Goal: Task Accomplishment & Management: Complete application form

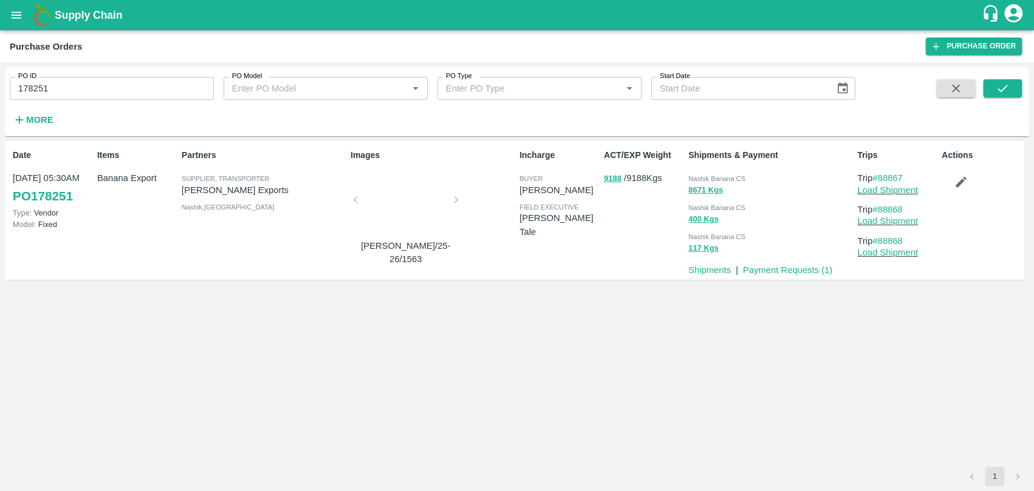
click at [13, 8] on icon "open drawer" at bounding box center [16, 14] width 13 height 13
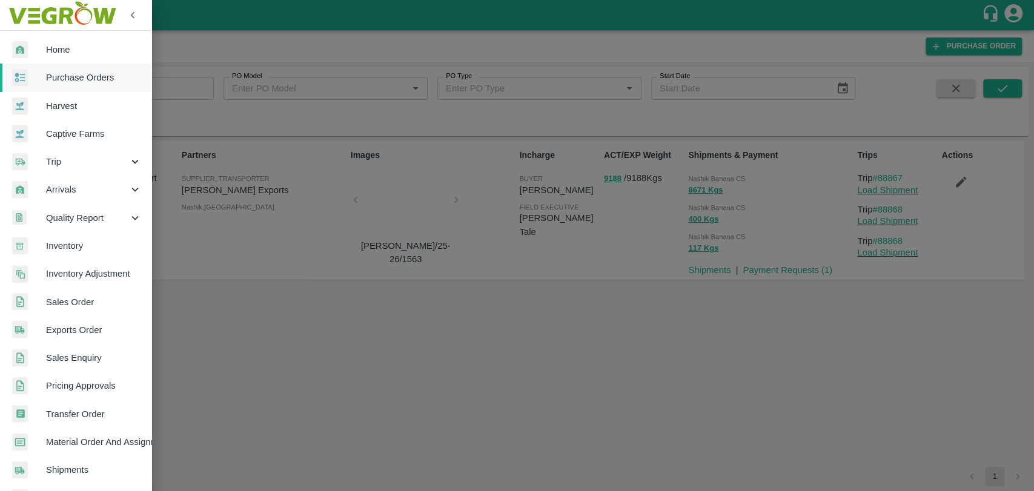
click at [90, 172] on div "Trip" at bounding box center [75, 162] width 151 height 28
click at [91, 211] on span "Material Movement" at bounding box center [99, 217] width 86 height 13
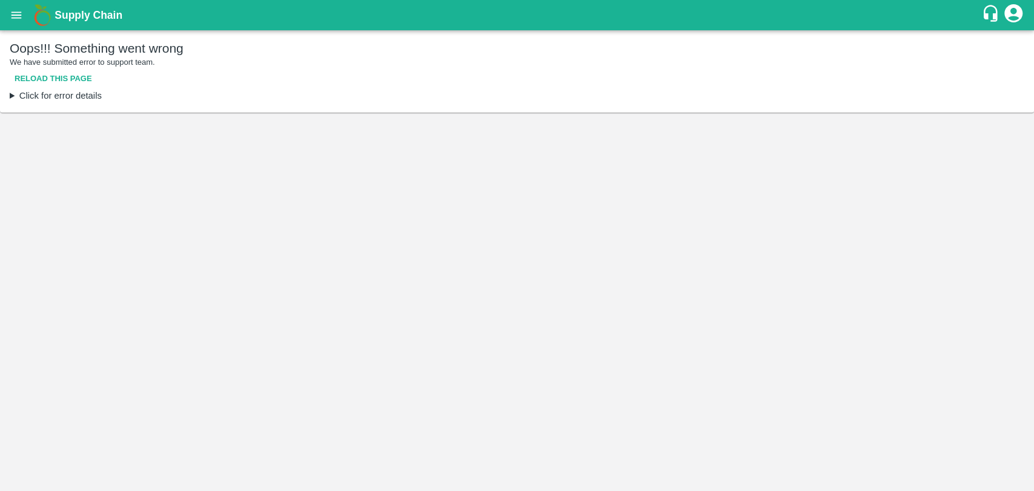
click at [67, 81] on button "Reload this page" at bounding box center [53, 78] width 87 height 21
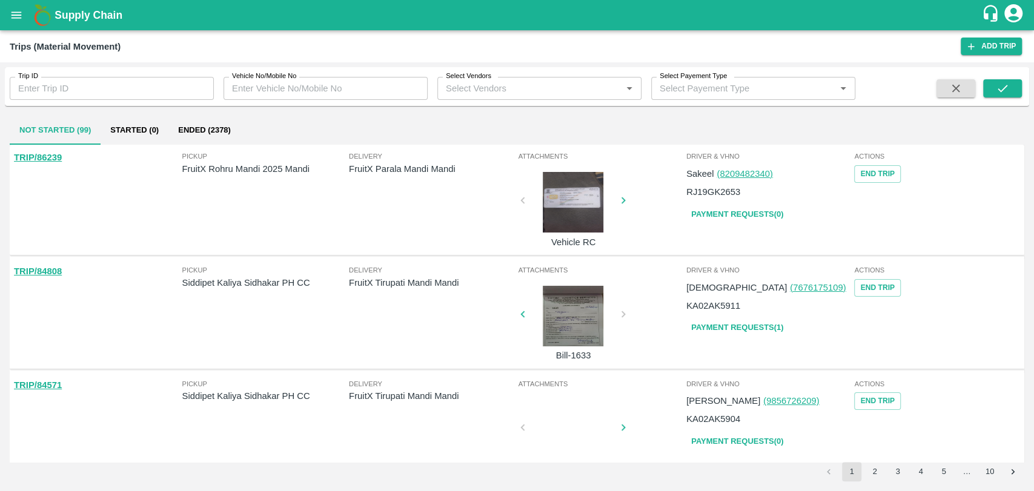
click at [501, 79] on div "Select Vendors   *" at bounding box center [539, 88] width 204 height 23
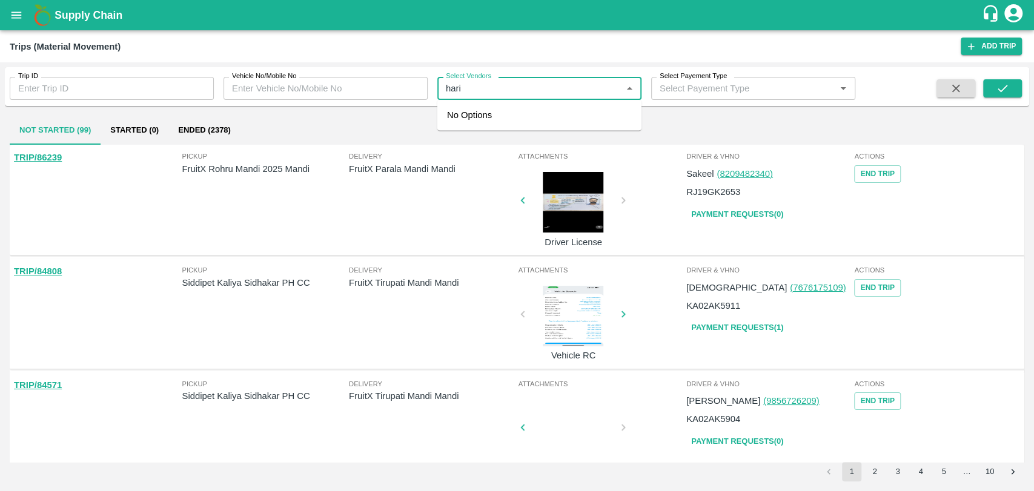
type input "haris"
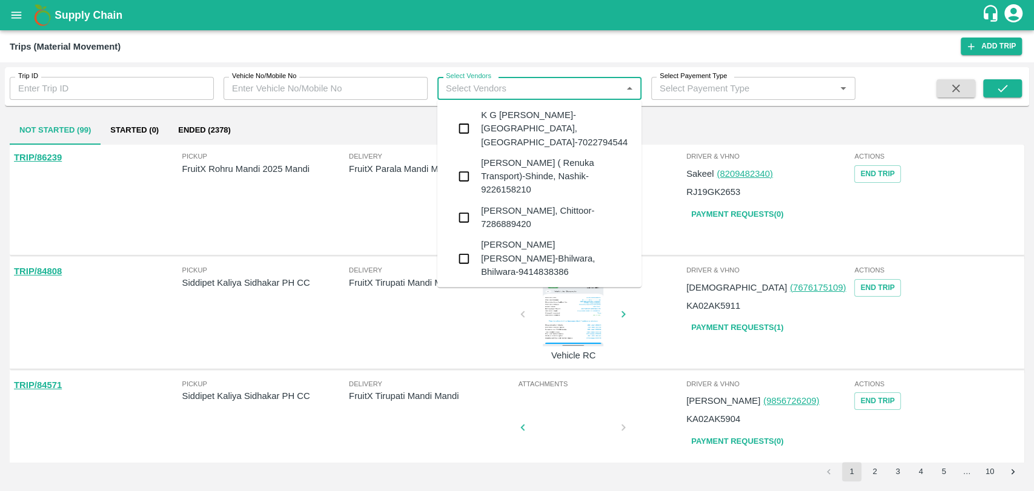
type input "h"
click at [475, 167] on input "checkbox" at bounding box center [464, 176] width 24 height 24
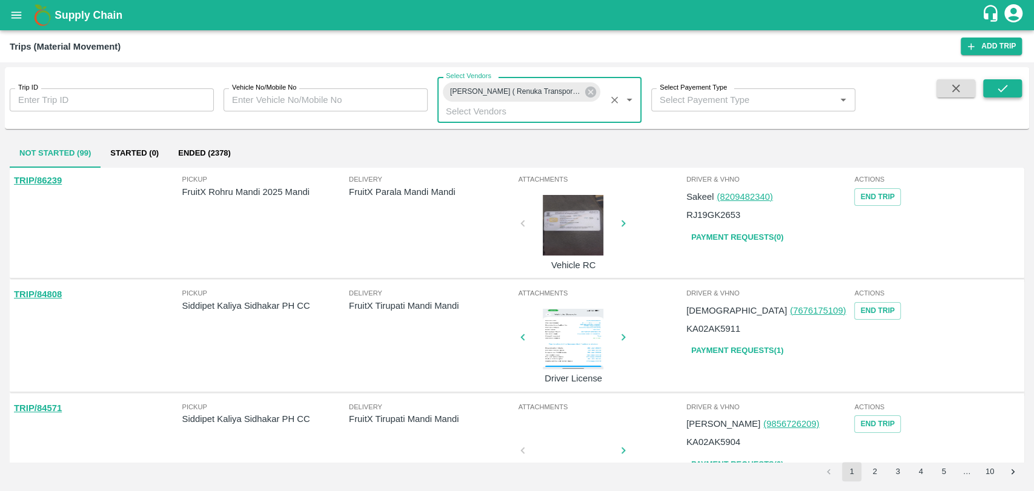
click at [996, 84] on icon "submit" at bounding box center [1002, 88] width 13 height 13
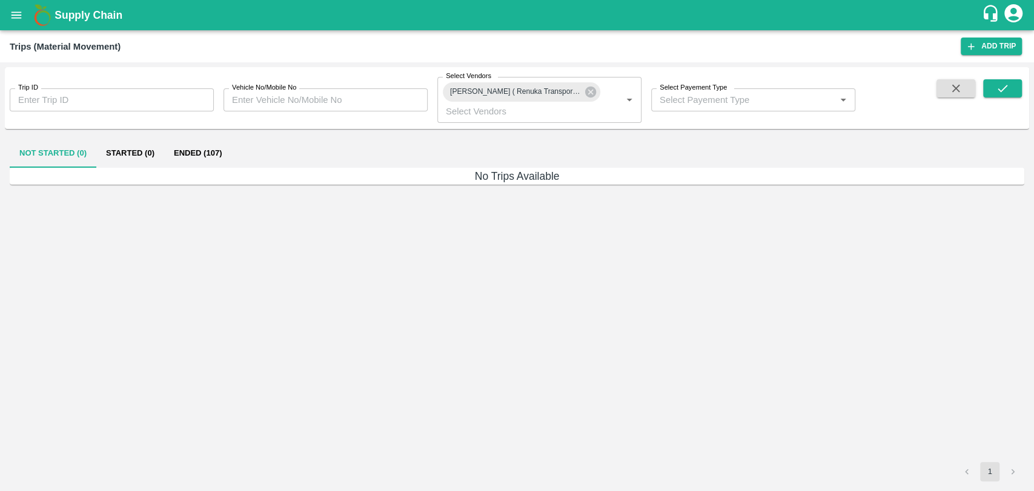
click at [179, 157] on button "Ended (107)" at bounding box center [197, 153] width 67 height 29
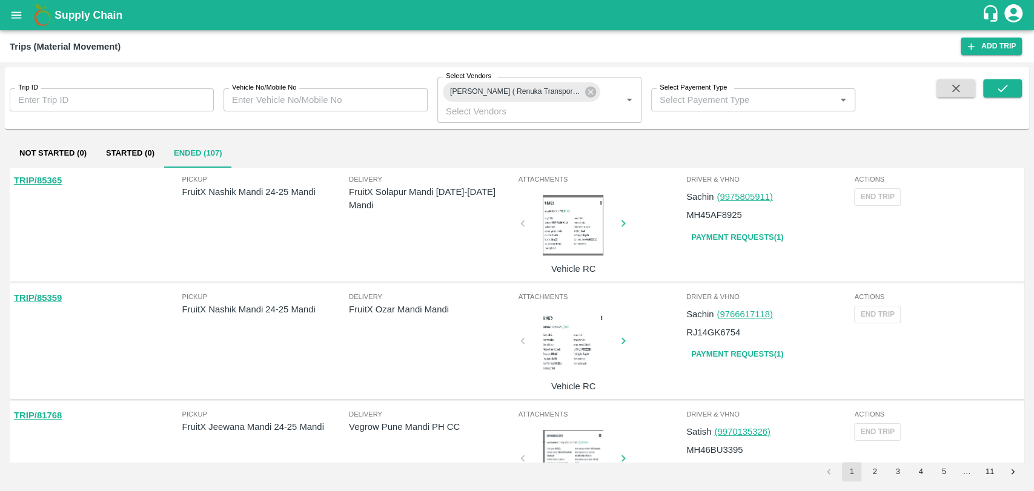
click at [572, 229] on div at bounding box center [572, 225] width 91 height 61
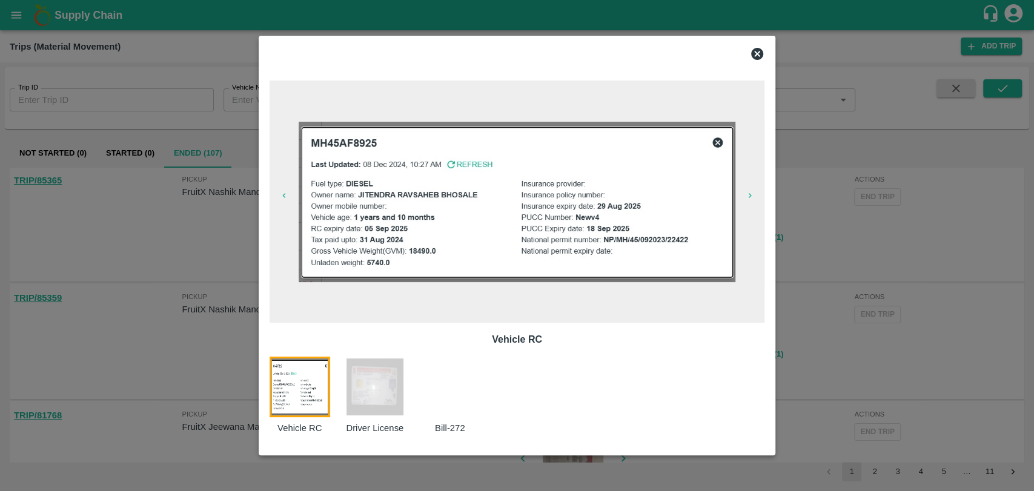
click at [924, 257] on div at bounding box center [517, 245] width 1034 height 491
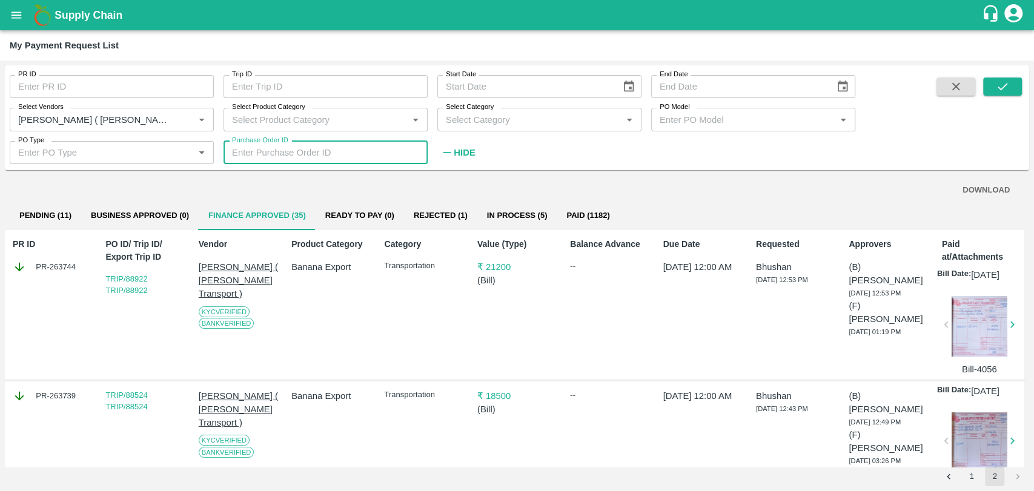
click at [10, 18] on icon "open drawer" at bounding box center [16, 14] width 13 height 13
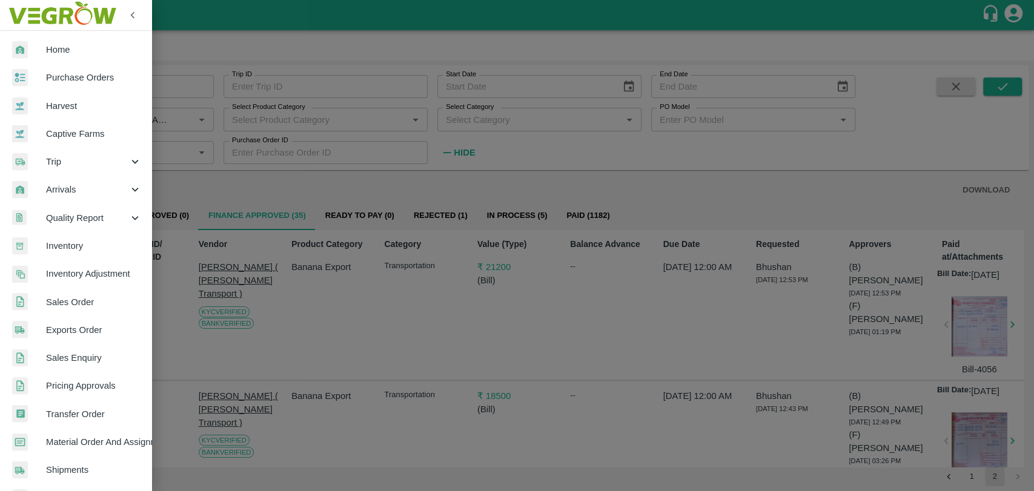
click at [78, 162] on span "Trip" at bounding box center [87, 161] width 82 height 13
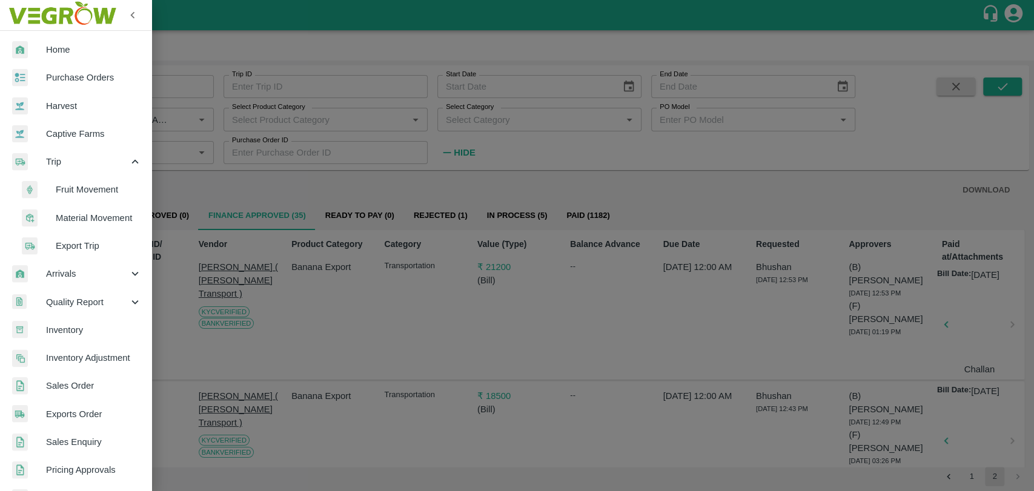
click at [77, 211] on span "Material Movement" at bounding box center [99, 217] width 86 height 13
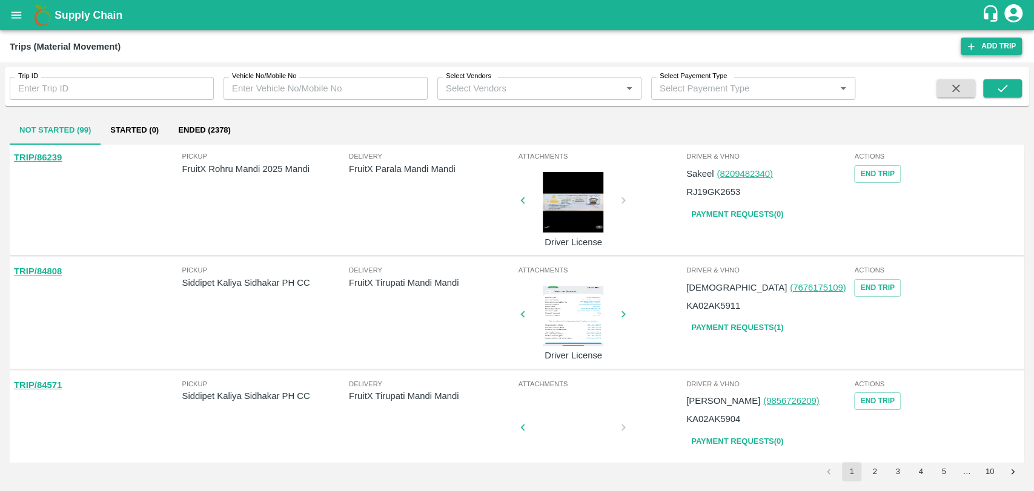
click at [989, 49] on link "Add Trip" at bounding box center [990, 47] width 61 height 18
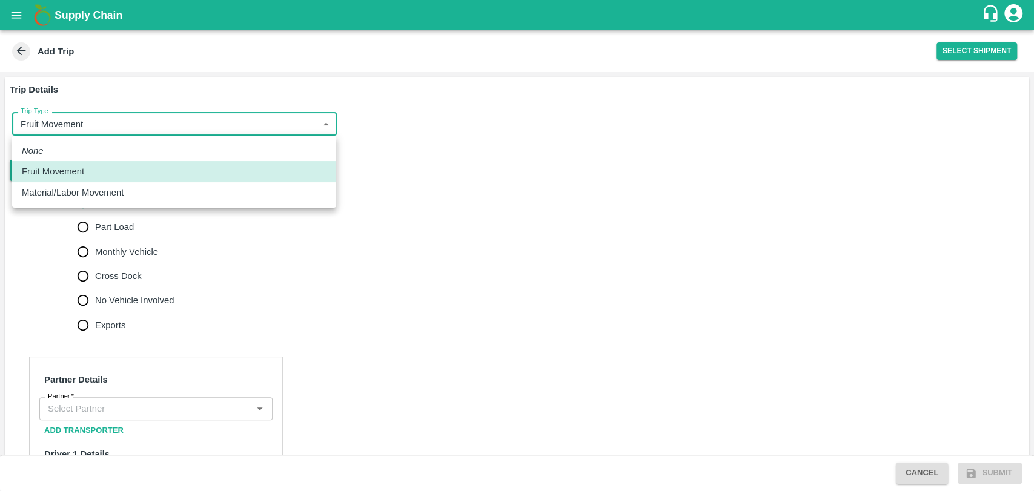
click at [126, 121] on body "Supply Chain Add Trip Select Shipment Trip Details Trip Type Fruit Movement 1 T…" at bounding box center [517, 245] width 1034 height 491
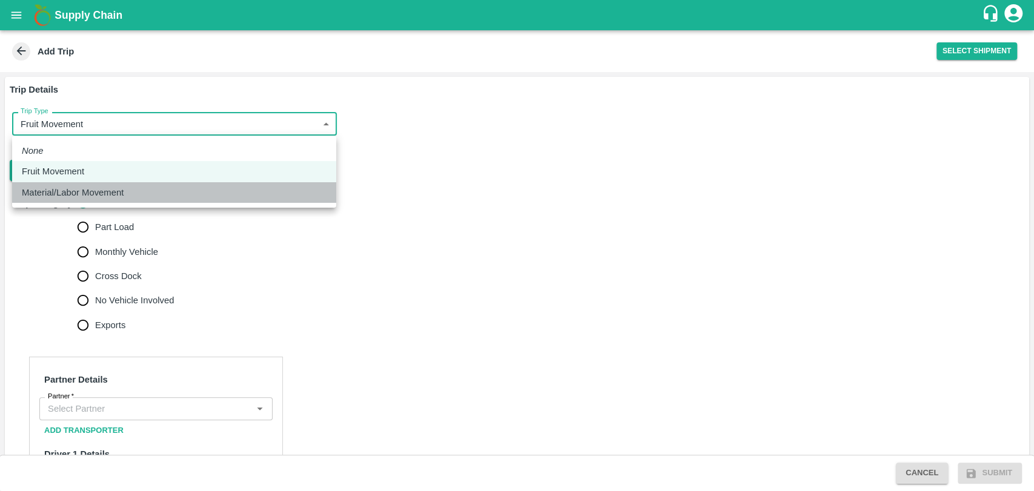
click at [84, 187] on p "Material/Labor Movement" at bounding box center [73, 192] width 102 height 13
type input "2"
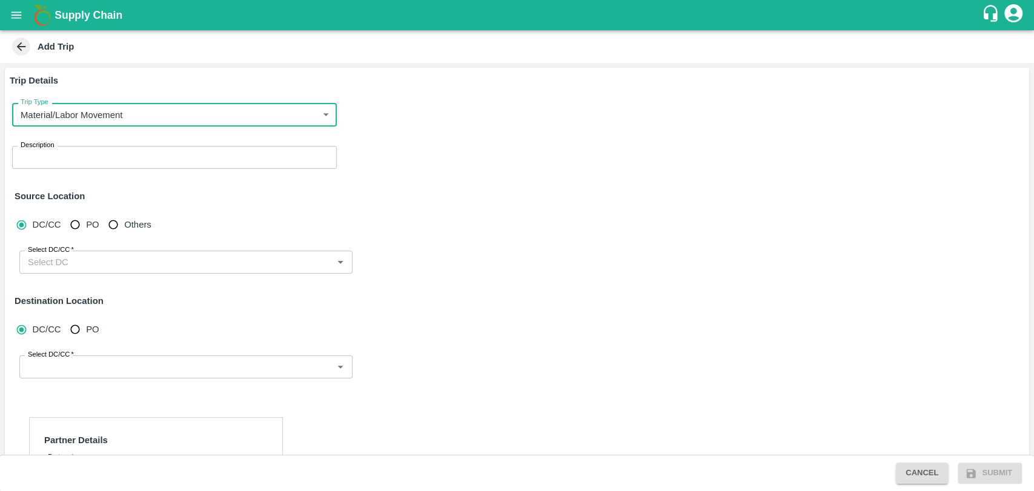
click at [82, 168] on div "x Description" at bounding box center [174, 157] width 325 height 23
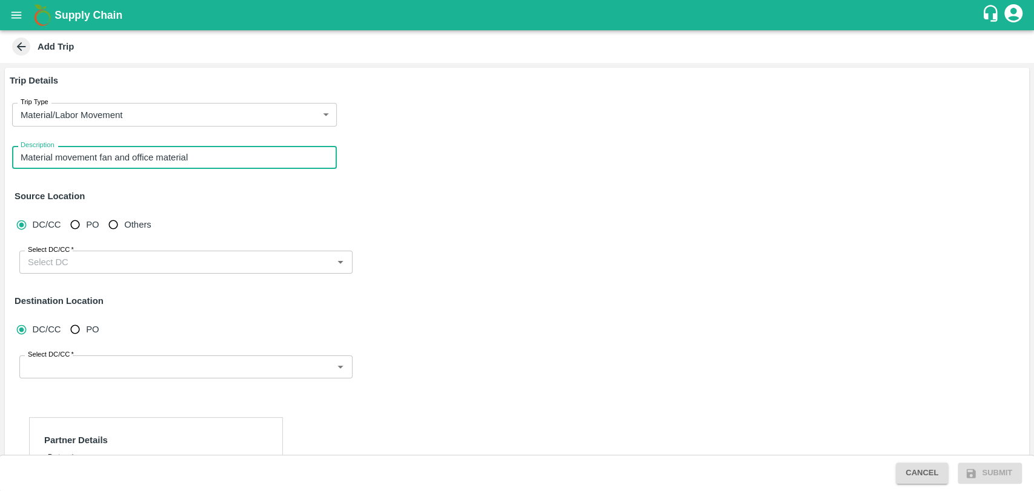
type textarea "Material movement fan and office material"
click at [63, 258] on input "Select DC/CC   *" at bounding box center [176, 262] width 306 height 16
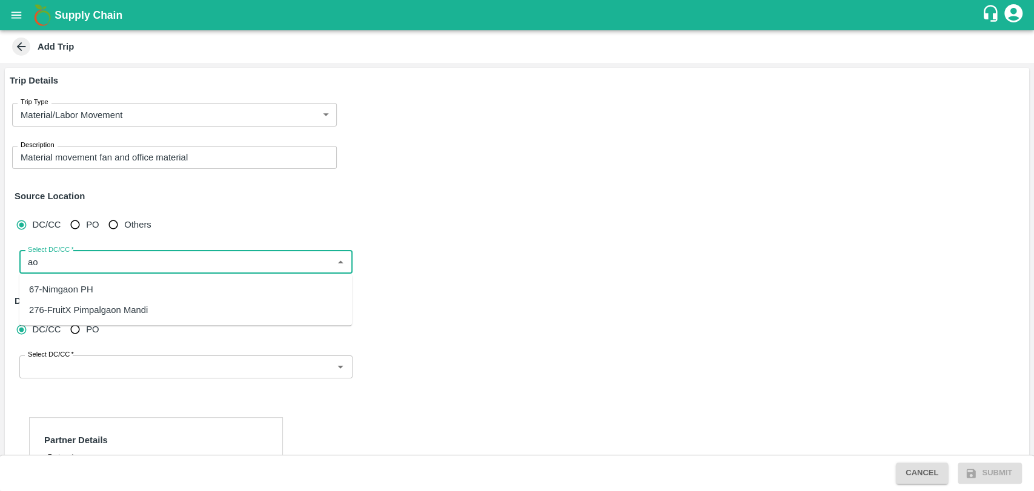
type input "a"
click at [68, 282] on div "271-FruitX Solapur 2025" at bounding box center [185, 289] width 332 height 21
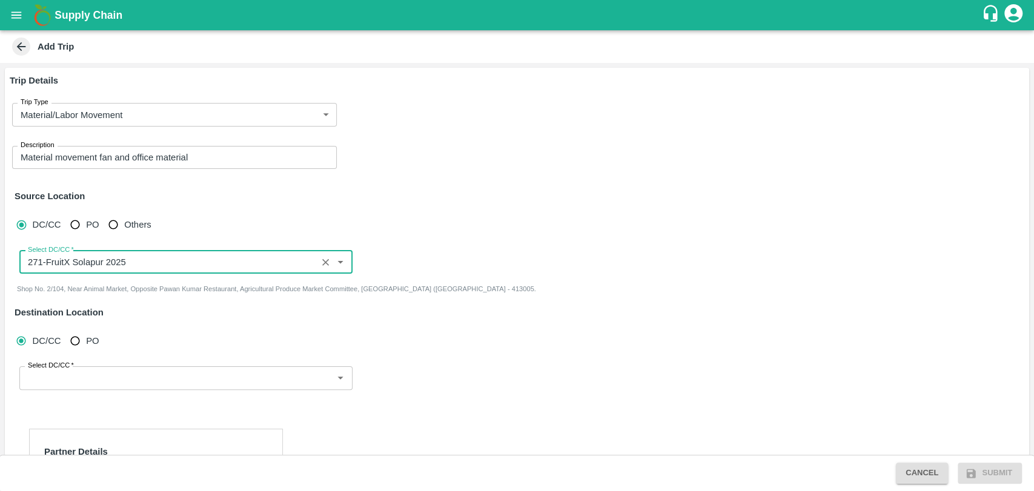
type input "271-FruitX Solapur 2025"
click at [75, 378] on input "Select DC/CC   *" at bounding box center [176, 378] width 306 height 16
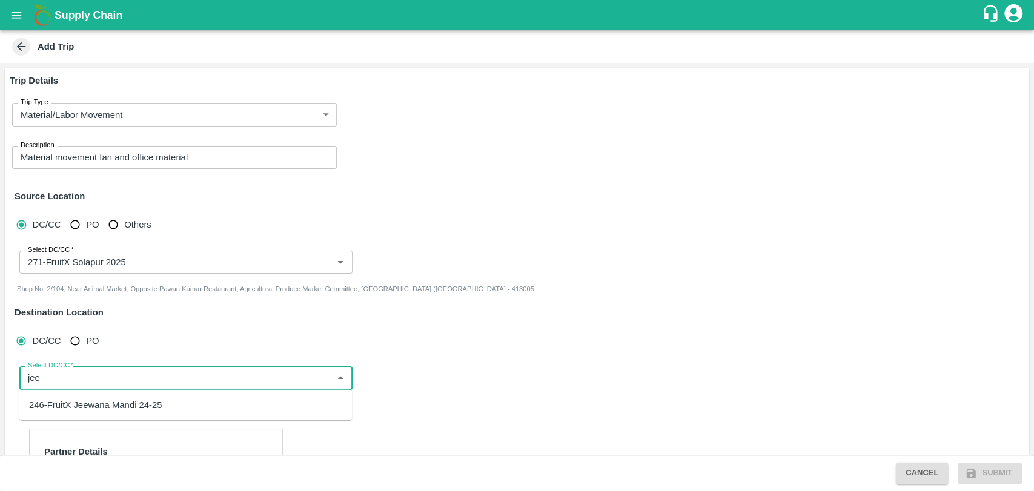
click at [68, 397] on div "246-FruitX Jeewana Mandi 24-25" at bounding box center [185, 405] width 332 height 21
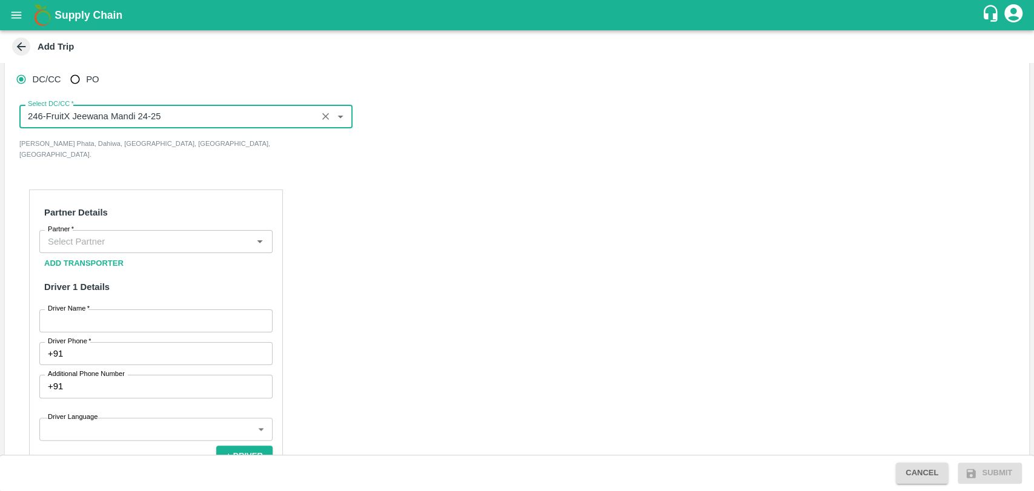
scroll to position [269, 0]
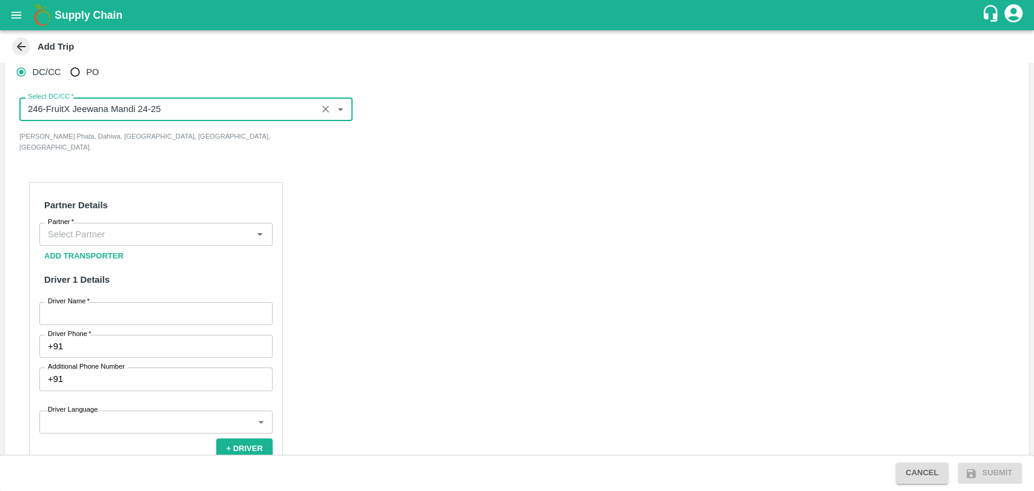
type input "246-FruitX Jeewana Mandi 24-25"
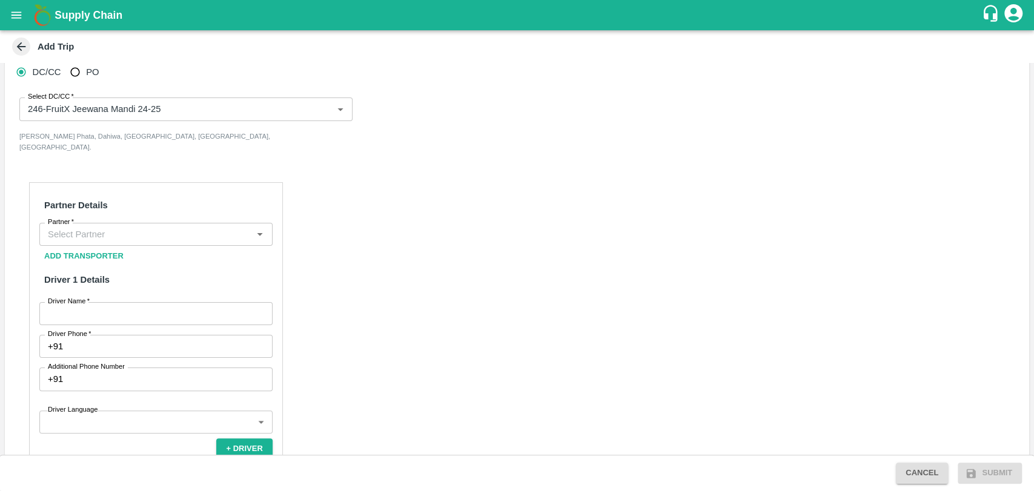
click at [86, 202] on h6 "Partner Details" at bounding box center [155, 205] width 233 height 25
click at [85, 226] on input "Partner   *" at bounding box center [146, 234] width 206 height 16
click at [81, 257] on div "Harish S Shinde ( Renuka Transport)-Shinde, Nashik-9226158210(Transporter)" at bounding box center [155, 256] width 213 height 27
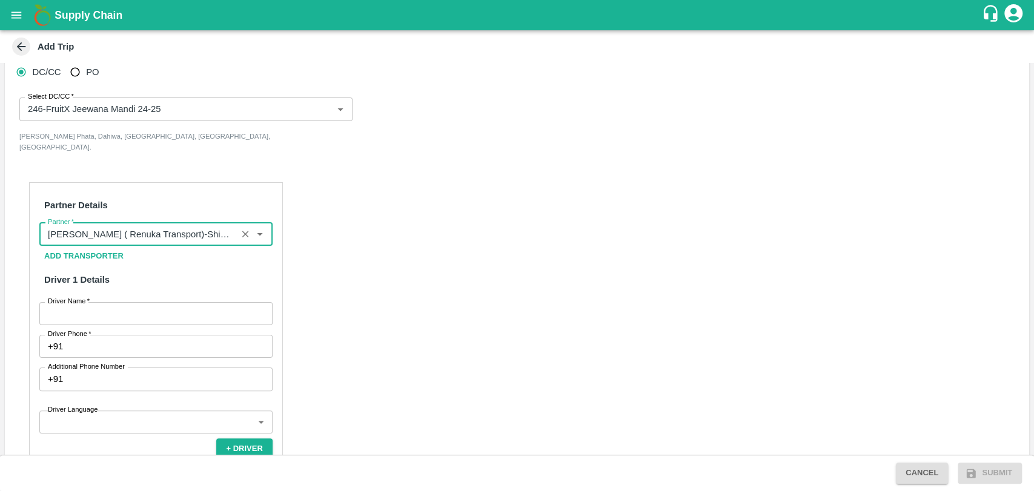
type input "Harish S Shinde ( Renuka Transport)-Shinde, Nashik-9226158210(Transporter)"
click at [76, 303] on input "Driver Name   *" at bounding box center [155, 313] width 233 height 23
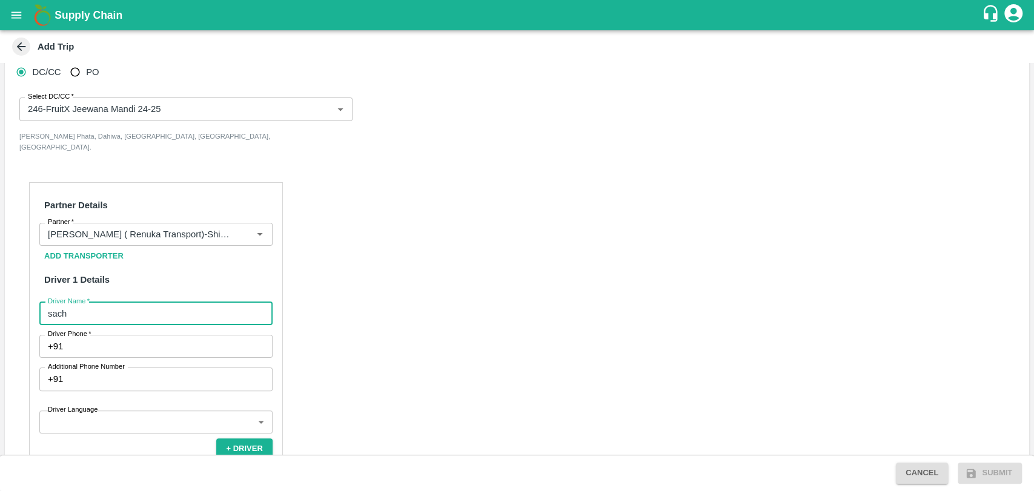
type input "Sachin"
click at [115, 342] on input "Driver Phone   *" at bounding box center [170, 346] width 205 height 23
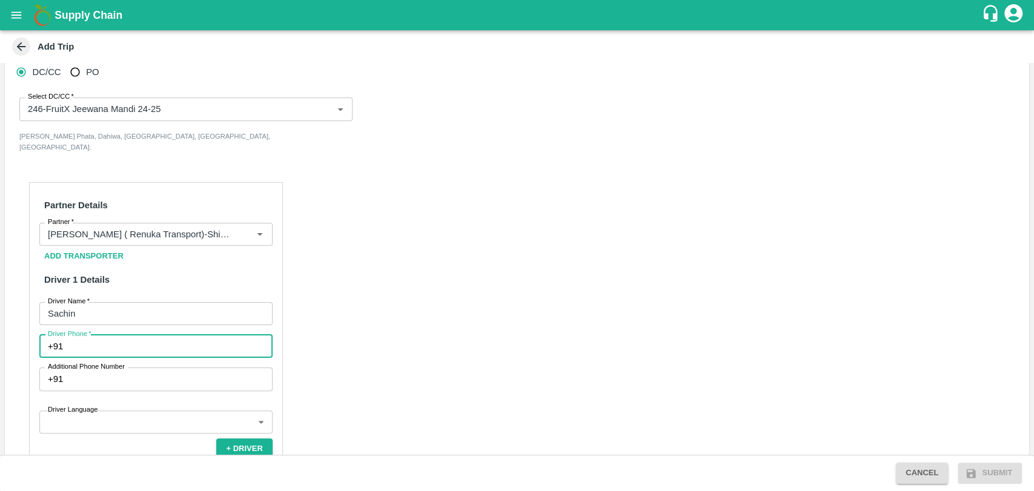
type input "9359759310"
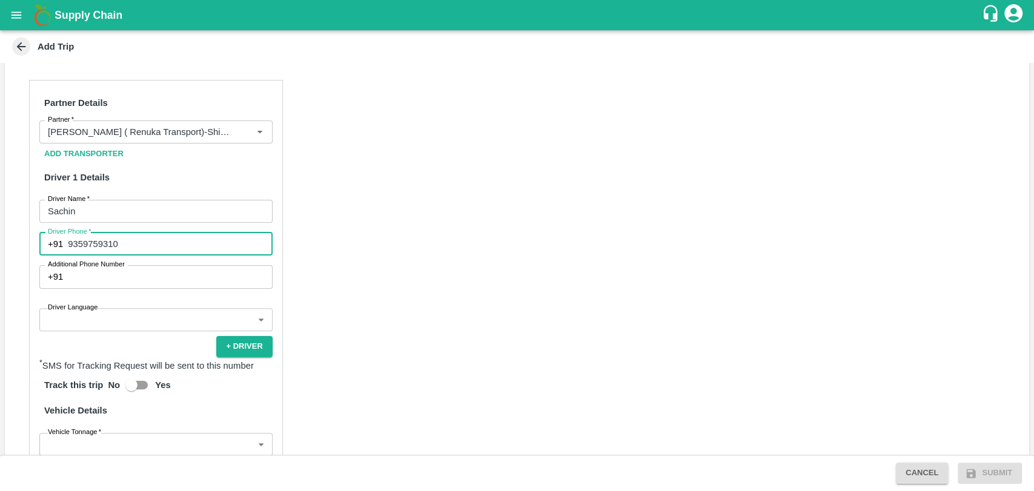
scroll to position [538, 0]
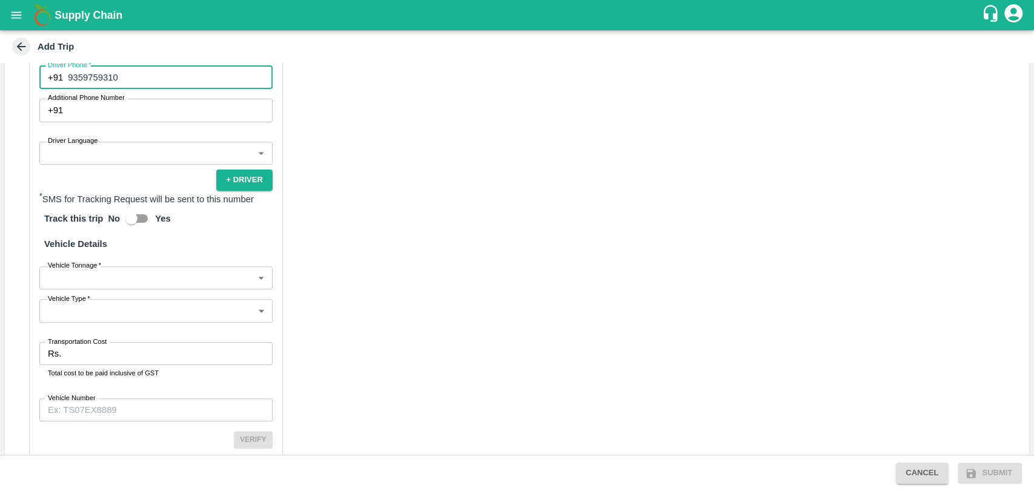
click at [87, 144] on body "Supply Chain Add Trip Trip Details Trip Type Material/Labor Movement 2 Trip Typ…" at bounding box center [517, 245] width 1034 height 491
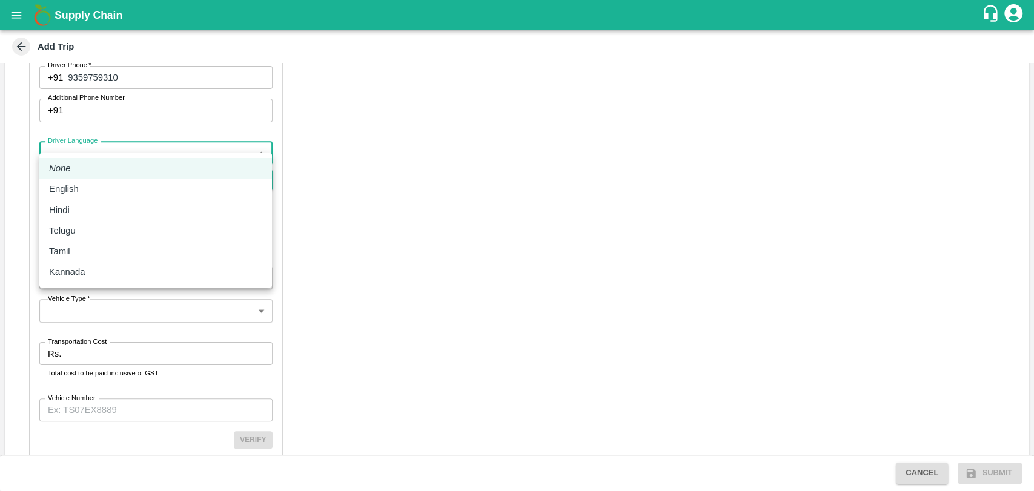
click at [89, 203] on div "Hindi" at bounding box center [155, 209] width 213 height 13
type input "hi"
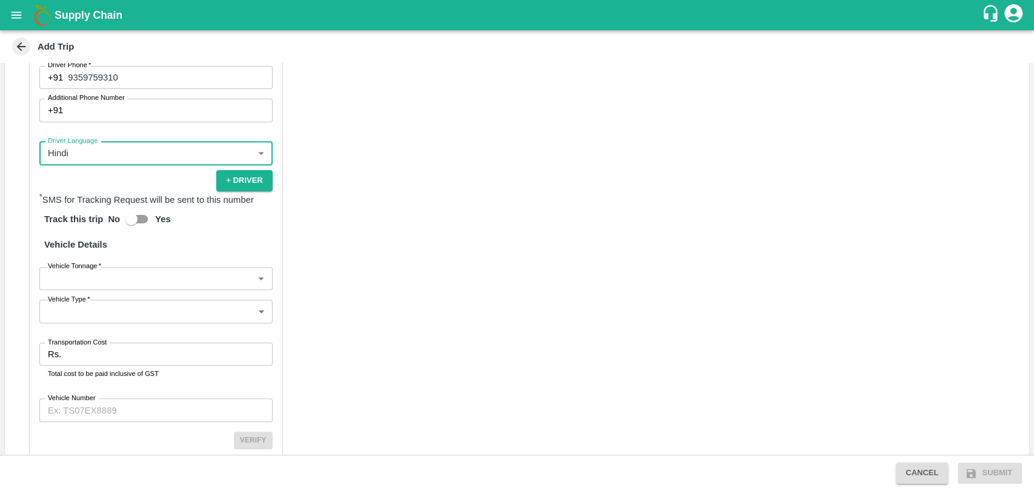
click at [102, 258] on body "Supply Chain Add Trip Trip Details Trip Type Material/Labor Movement 2 Trip Typ…" at bounding box center [517, 245] width 1034 height 491
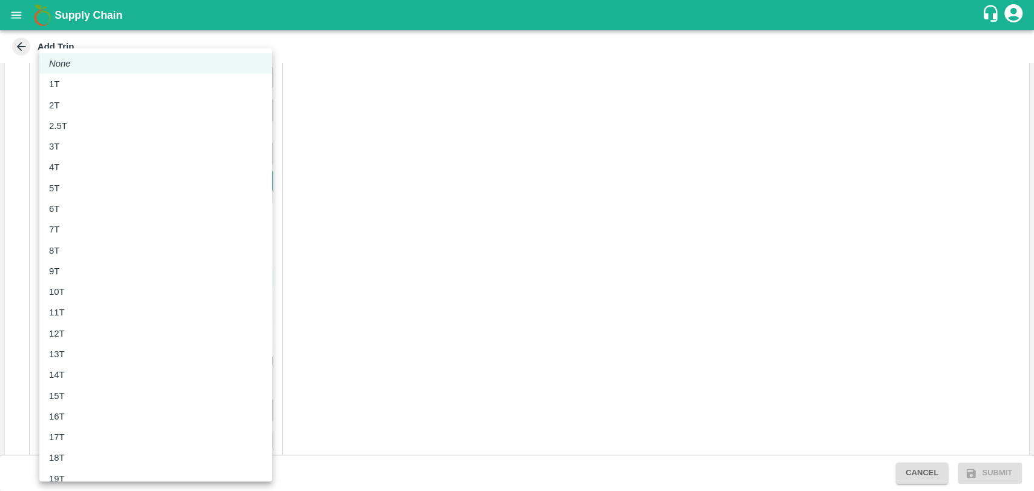
click at [86, 297] on div "10T" at bounding box center [155, 291] width 213 height 13
type input "10000"
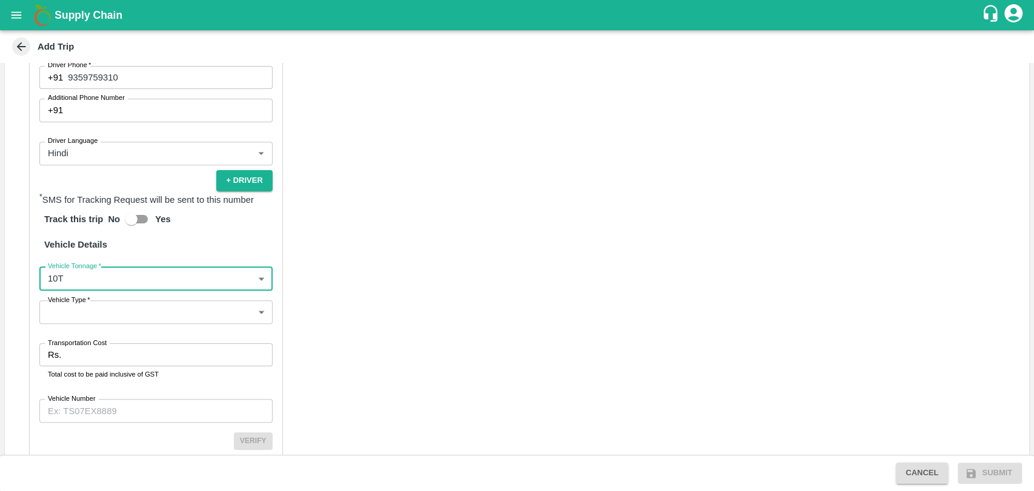
click at [82, 297] on body "Supply Chain Add Trip Trip Details Trip Type Material/Labor Movement 2 Trip Typ…" at bounding box center [517, 245] width 1034 height 491
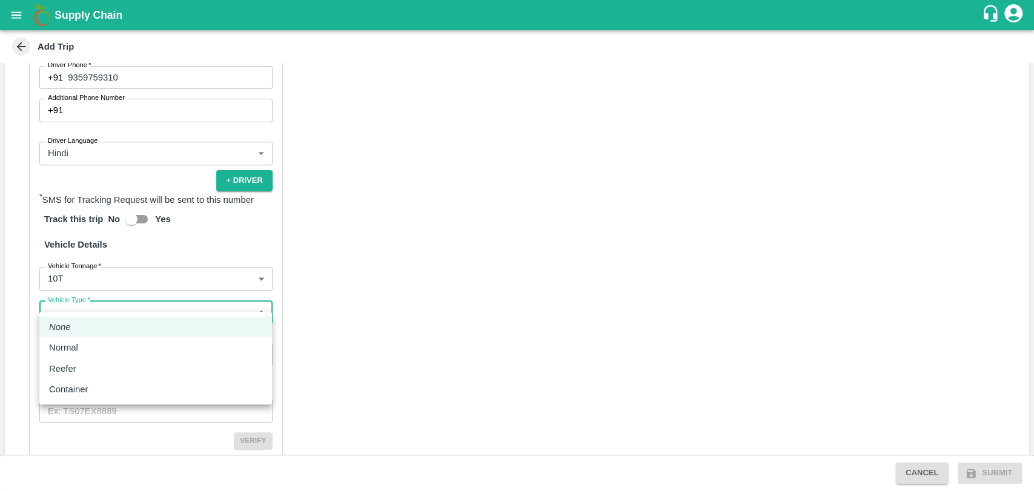
click at [81, 348] on div "Normal" at bounding box center [66, 347] width 35 height 13
type input "Normal"
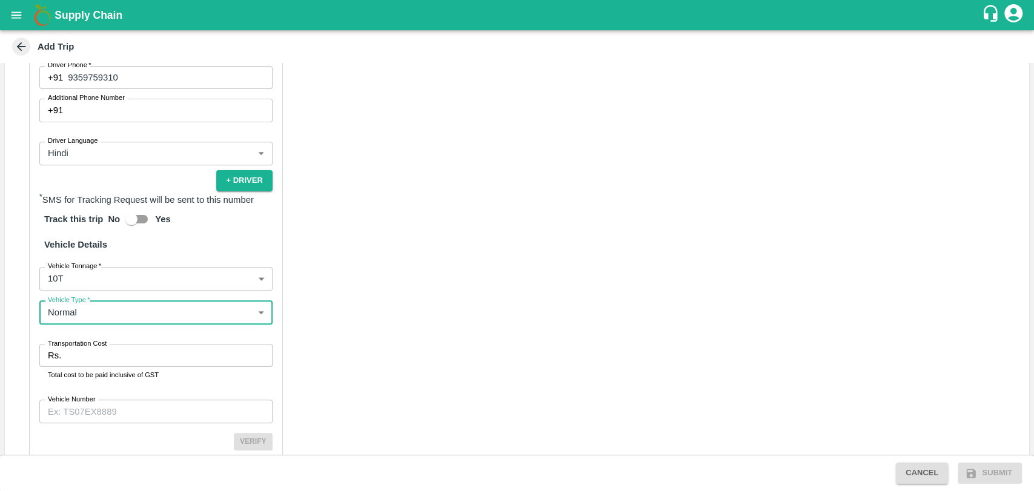
click at [81, 348] on input "Transportation Cost" at bounding box center [169, 355] width 206 height 23
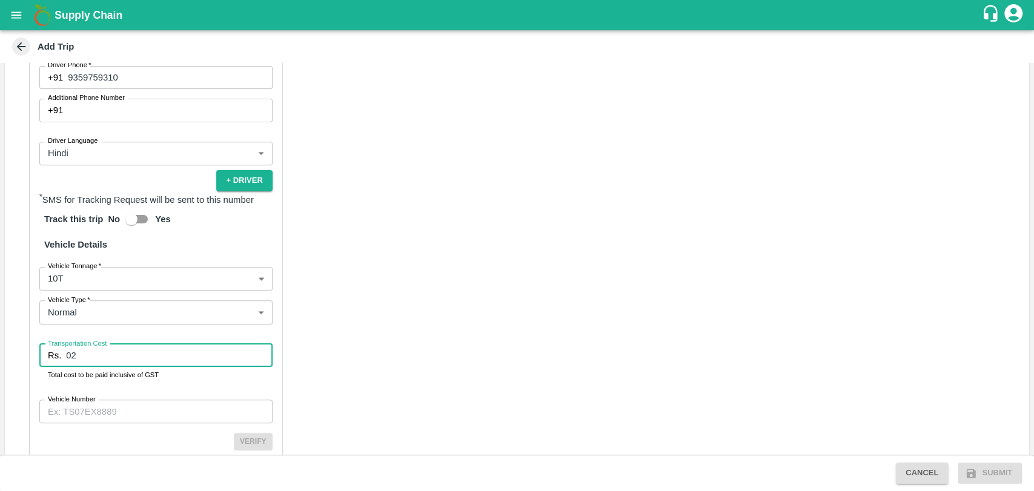
type input "0"
type input "40000"
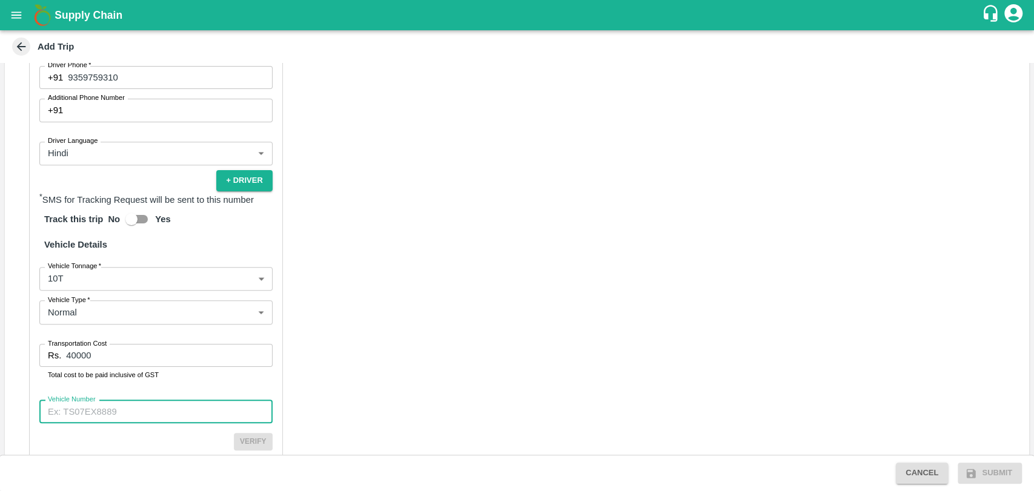
click at [78, 402] on input "Vehicle Number" at bounding box center [155, 411] width 233 height 23
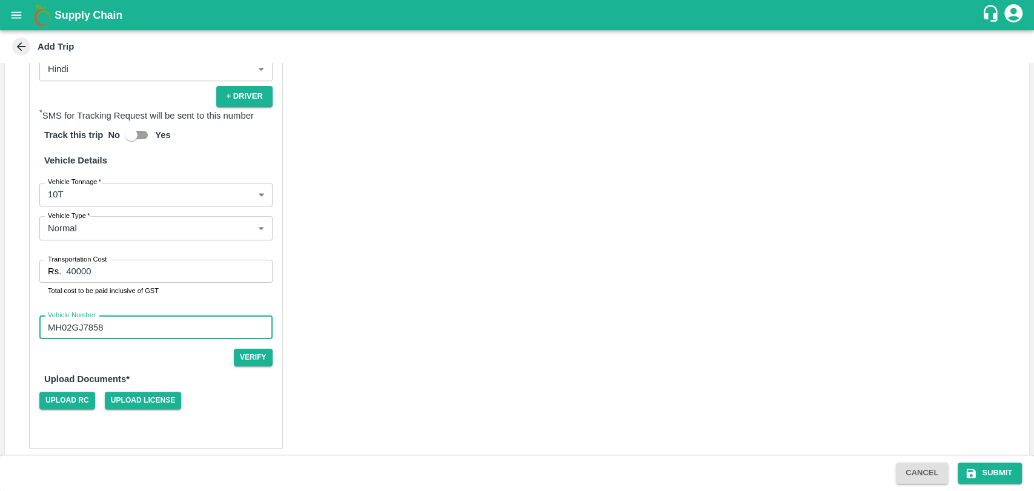
scroll to position [624, 0]
type input "MH02GJ7858"
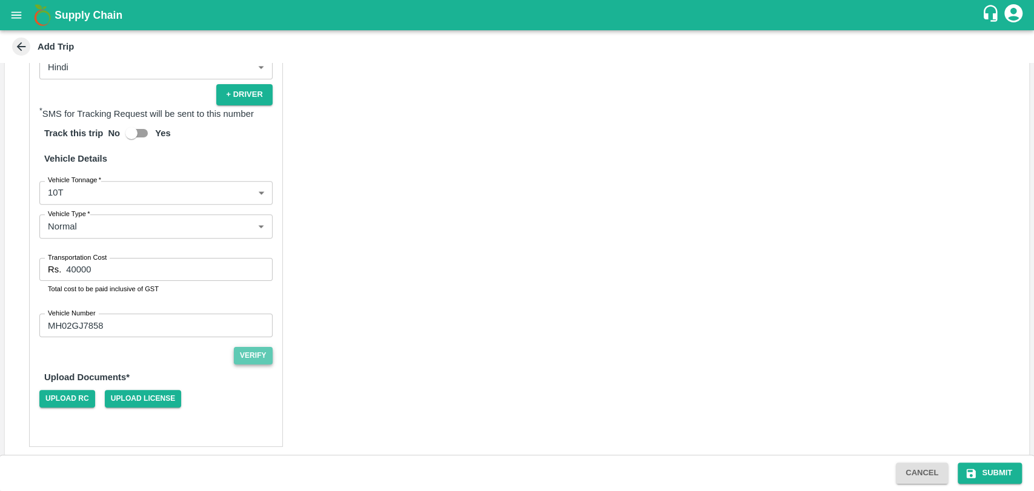
click at [236, 347] on button "Verify" at bounding box center [253, 356] width 39 height 18
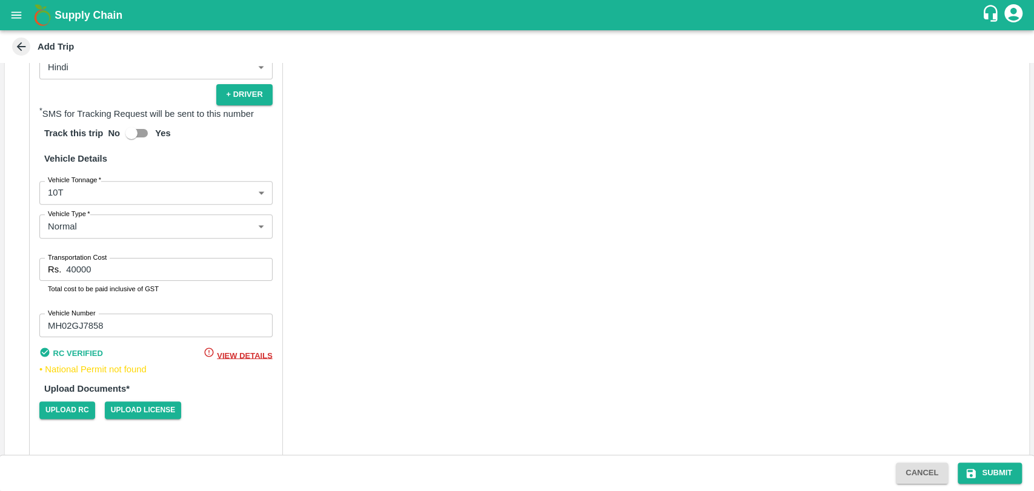
click at [236, 351] on span "View Details" at bounding box center [244, 355] width 55 height 9
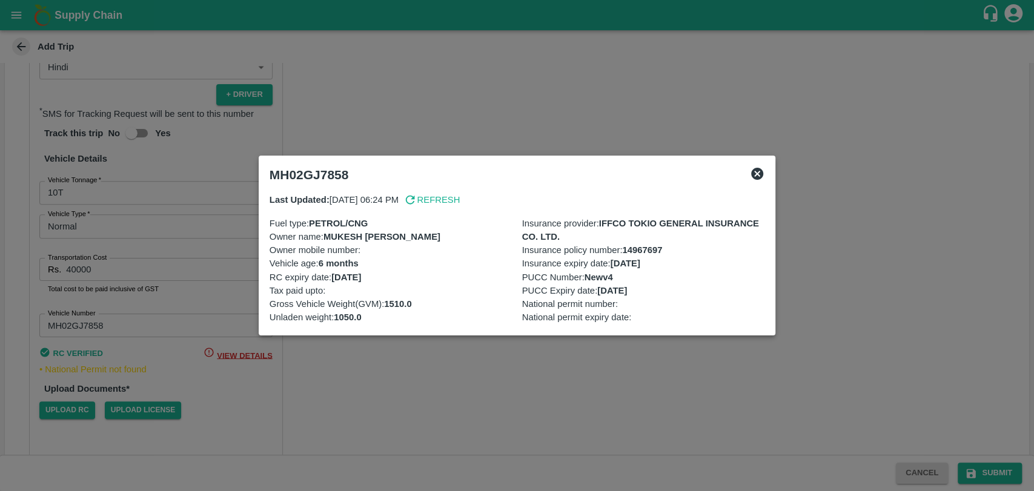
click at [190, 237] on div at bounding box center [517, 245] width 1034 height 491
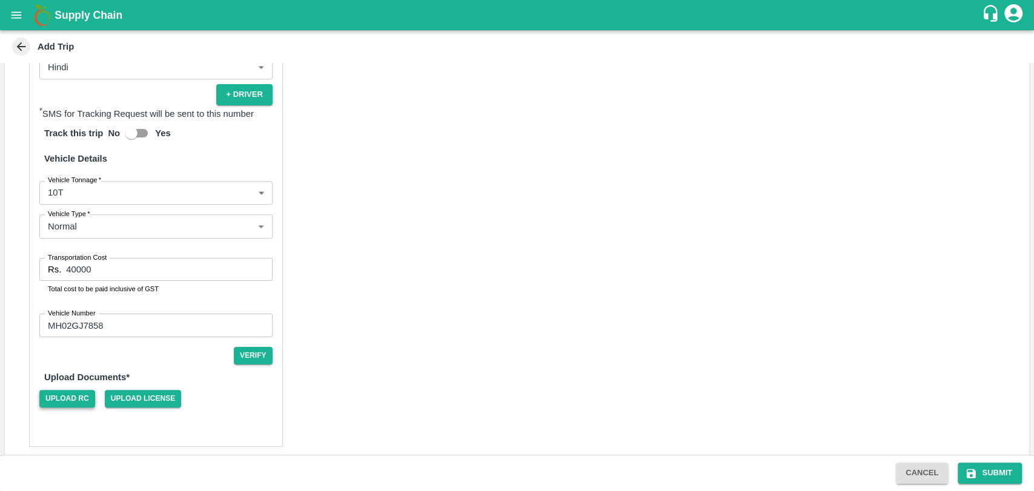
click at [80, 390] on span "Upload RC" at bounding box center [67, 399] width 56 height 18
click at [0, 0] on input "Upload RC" at bounding box center [0, 0] width 0 height 0
click at [134, 390] on span "Upload License" at bounding box center [143, 399] width 77 height 18
click at [0, 0] on input "Upload License" at bounding box center [0, 0] width 0 height 0
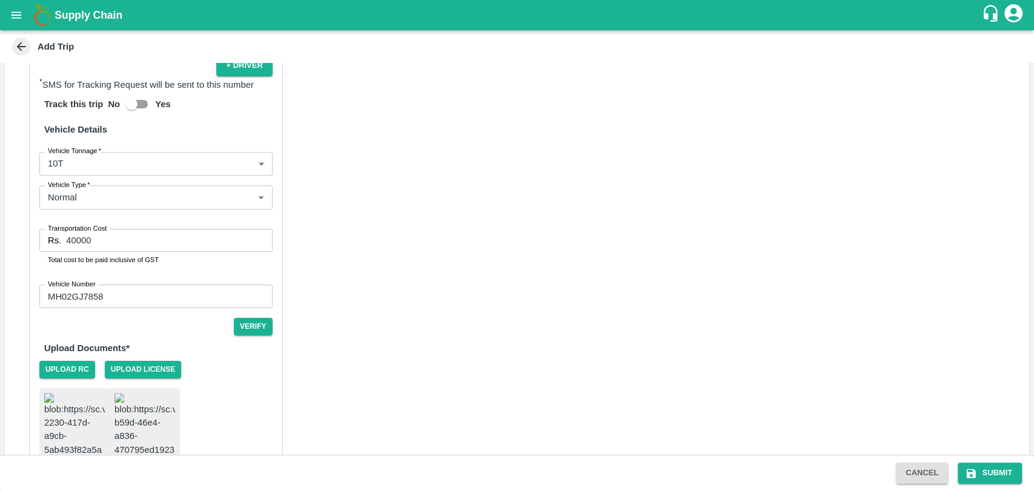
scroll to position [667, 0]
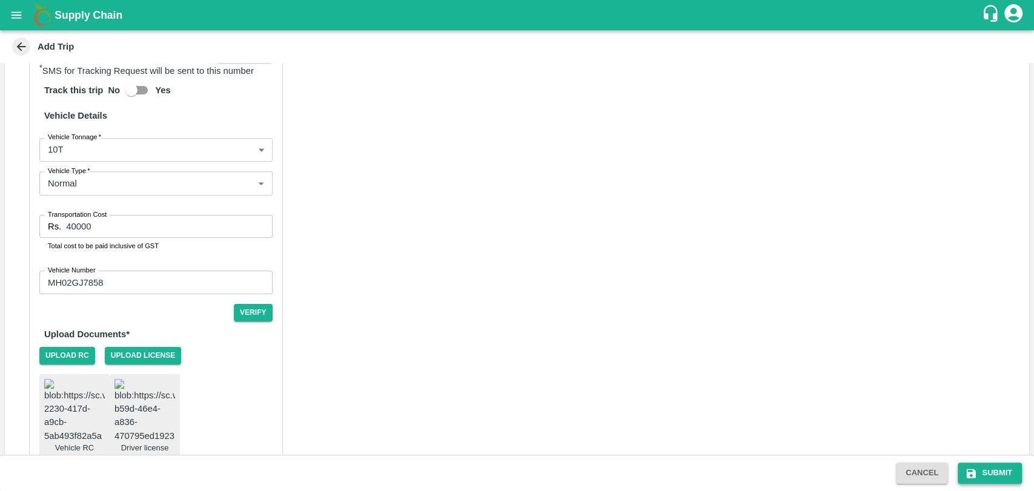
click at [1011, 466] on button "Submit" at bounding box center [989, 473] width 64 height 21
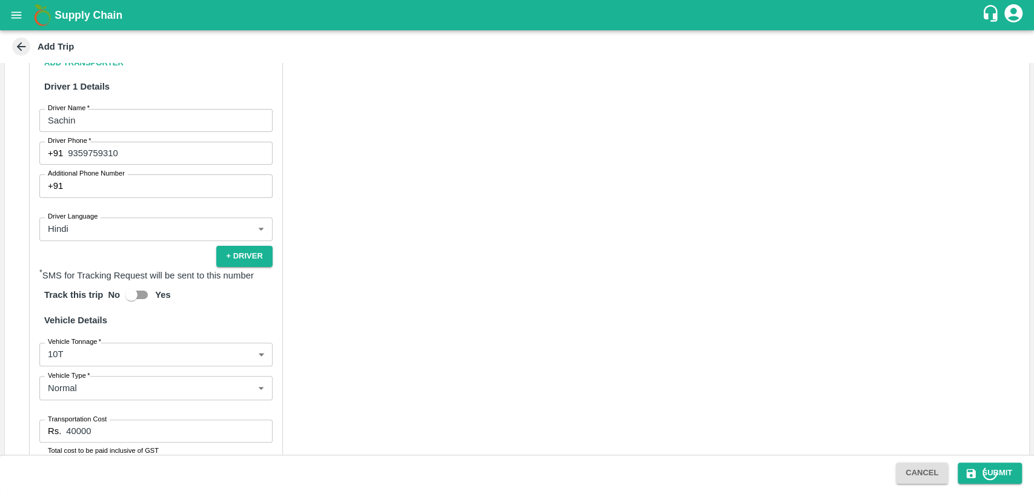
scroll to position [263, 0]
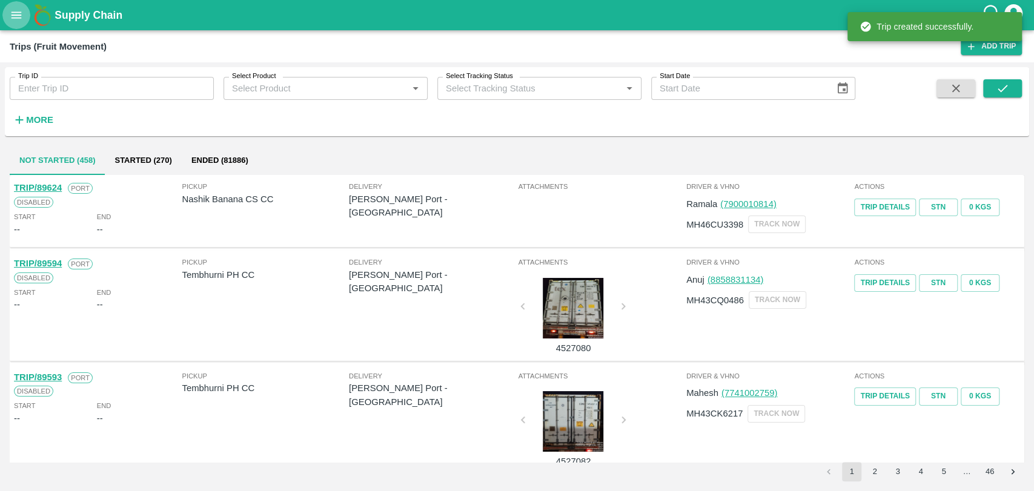
click at [12, 18] on icon "open drawer" at bounding box center [17, 15] width 10 height 7
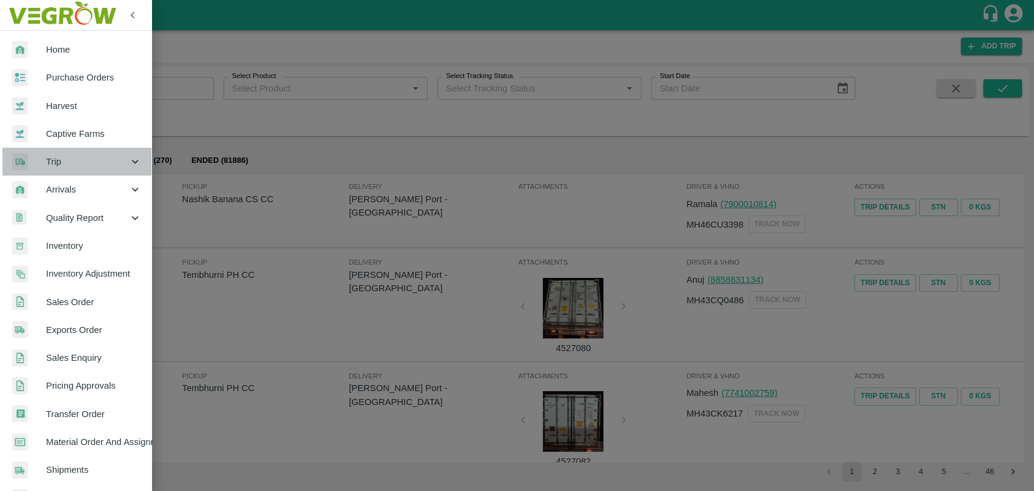
click at [79, 167] on span "Trip" at bounding box center [87, 161] width 82 height 13
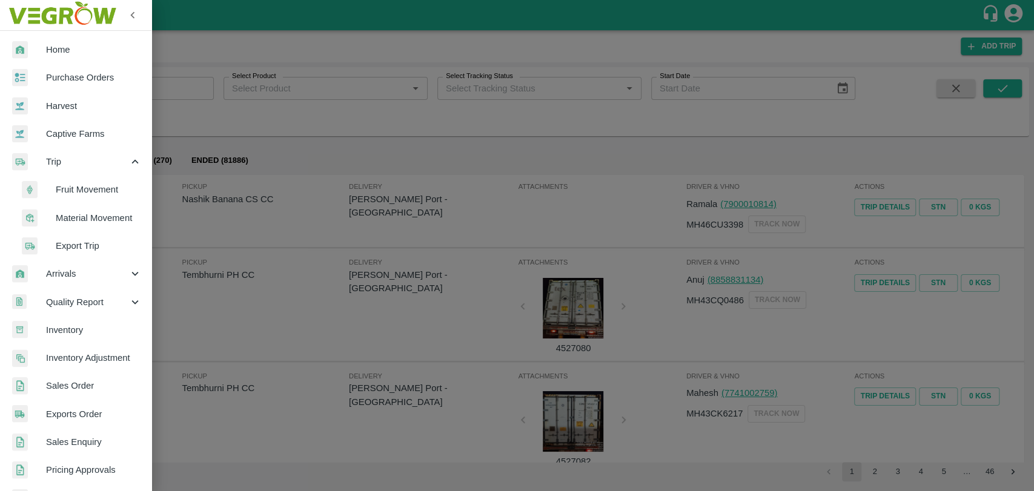
click at [91, 219] on span "Material Movement" at bounding box center [99, 217] width 86 height 13
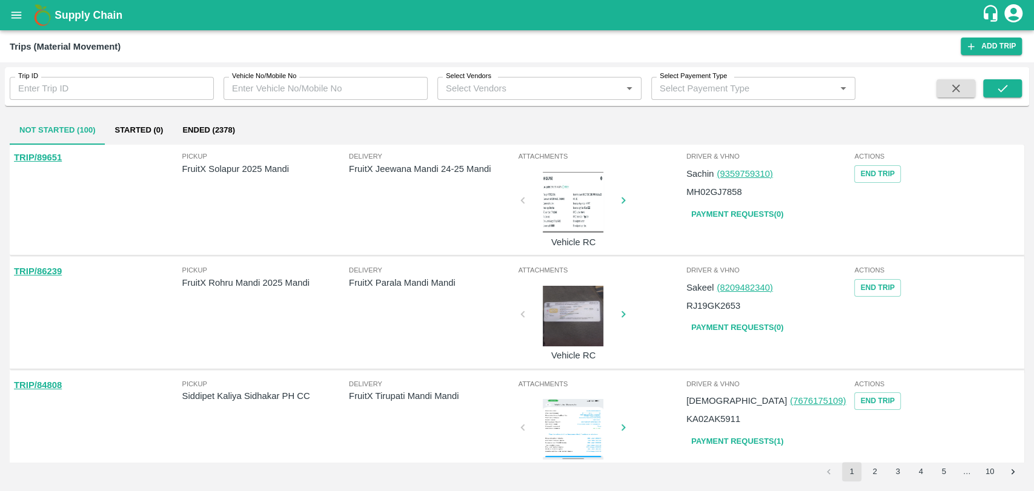
click at [199, 141] on button "Ended (2378)" at bounding box center [209, 130] width 72 height 29
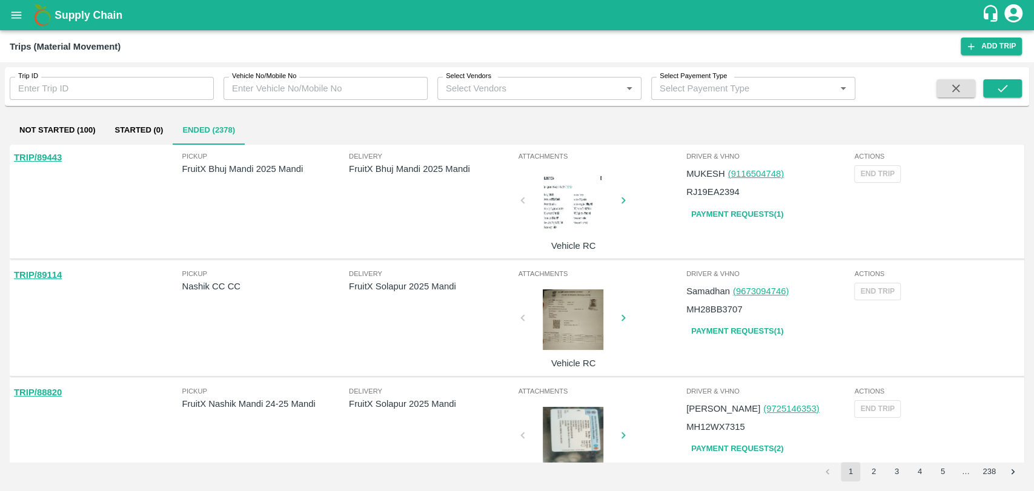
click at [65, 127] on button "Not Started (100)" at bounding box center [57, 130] width 95 height 29
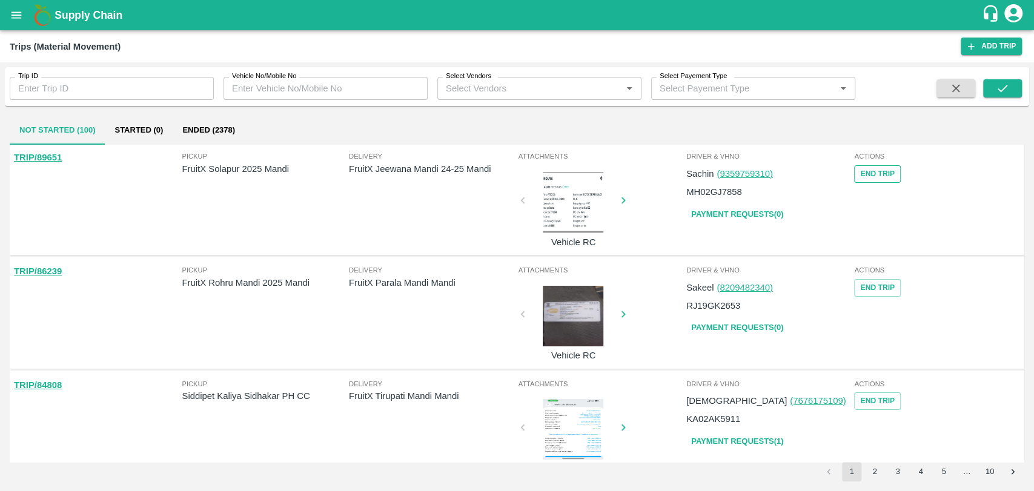
click at [875, 179] on button "End Trip" at bounding box center [877, 174] width 46 height 18
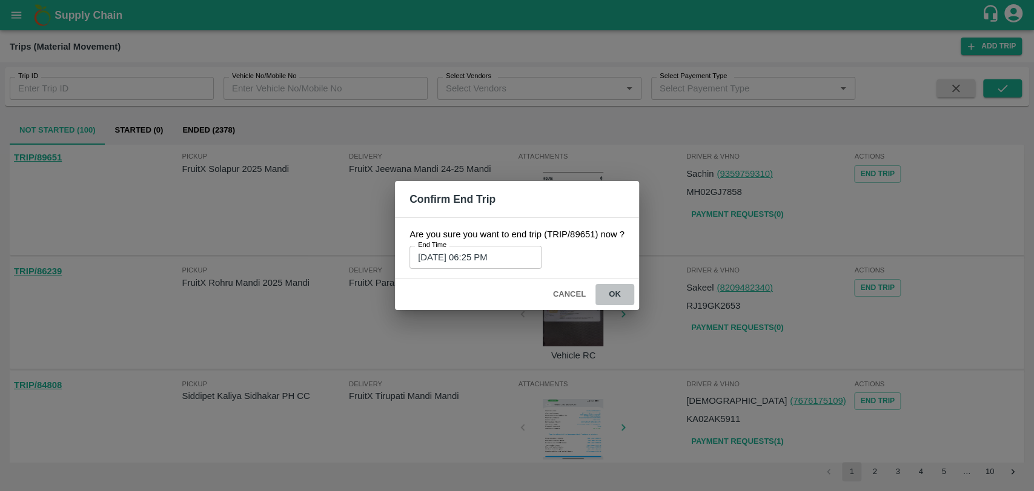
click at [610, 297] on button "ok" at bounding box center [614, 294] width 39 height 21
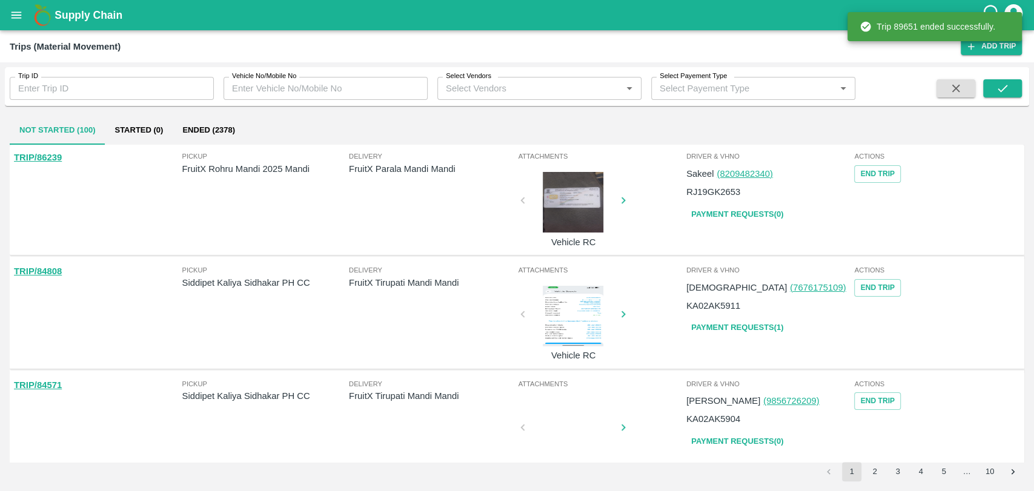
click at [208, 137] on button "Ended (2378)" at bounding box center [209, 130] width 72 height 29
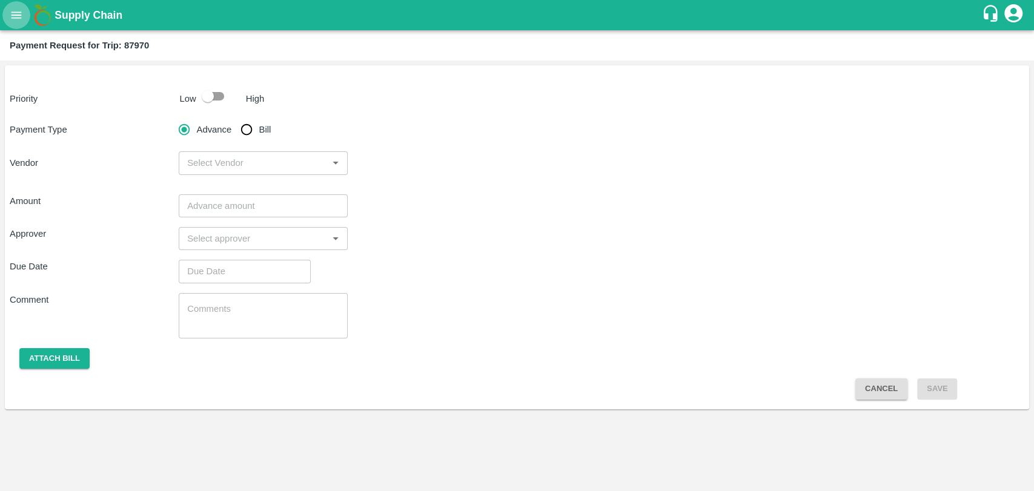
click at [7, 25] on button "open drawer" at bounding box center [16, 15] width 28 height 28
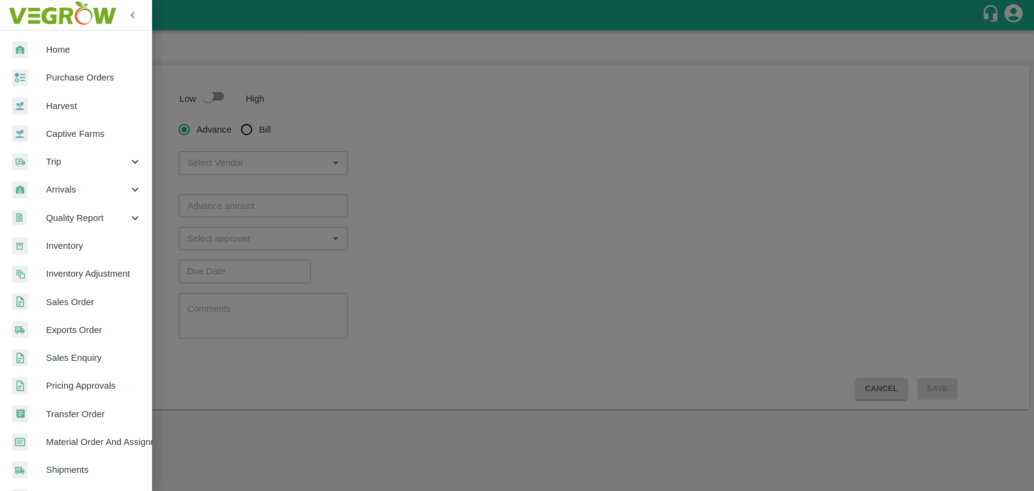
click at [77, 174] on div "Trip" at bounding box center [75, 162] width 151 height 28
click at [78, 187] on span "Fruit Movement" at bounding box center [99, 189] width 86 height 13
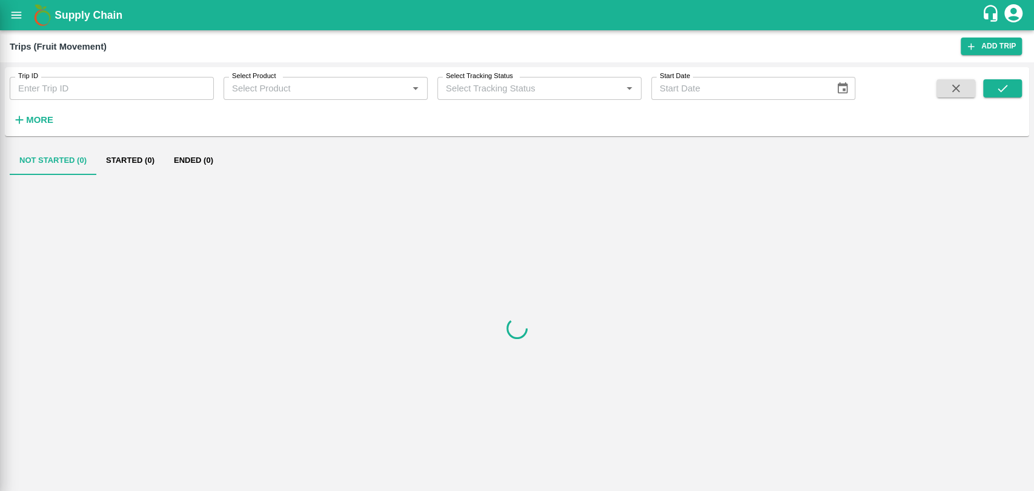
click at [48, 118] on strong "More" at bounding box center [39, 120] width 27 height 10
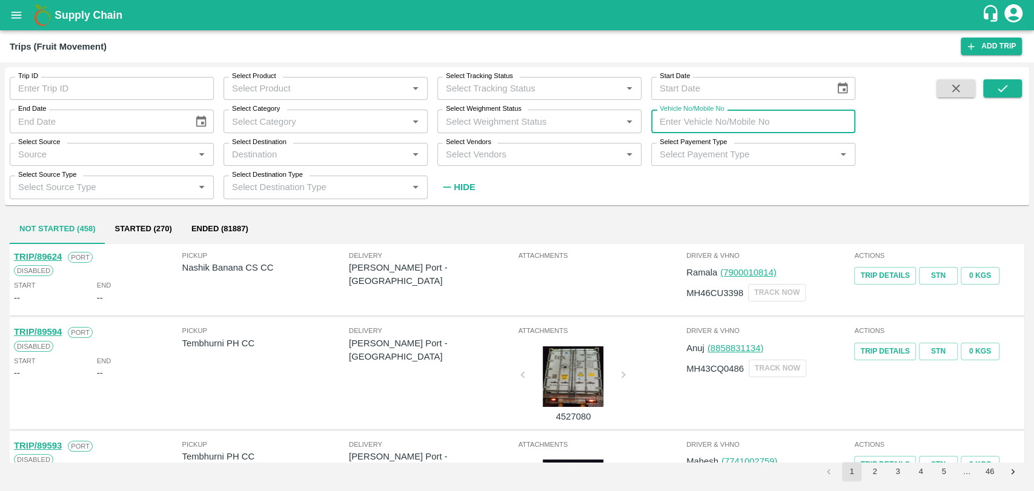
click at [800, 130] on input "Vehicle No/Mobile No" at bounding box center [753, 121] width 204 height 23
paste input "MH18BG5389"
type input "MH18BG5389"
click at [998, 93] on icon "submit" at bounding box center [1002, 88] width 13 height 13
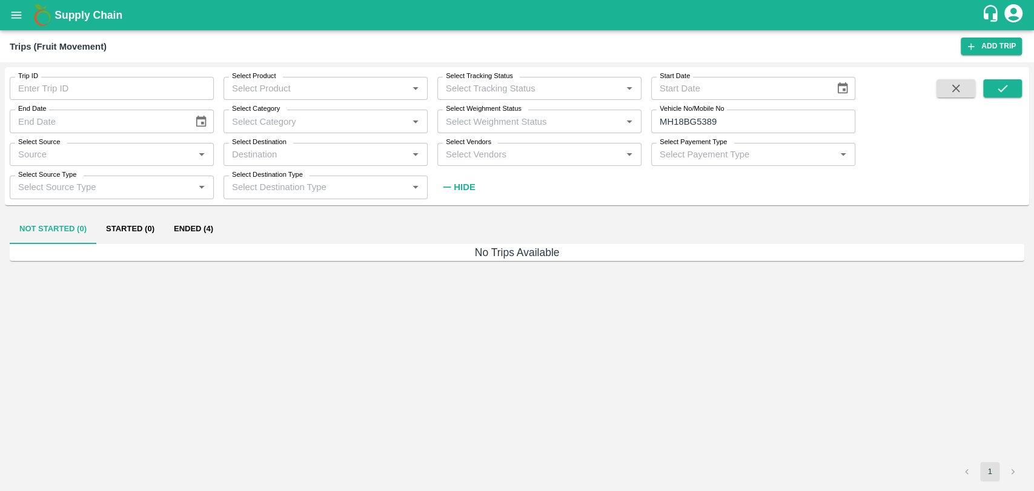
click at [208, 235] on button "Ended (4)" at bounding box center [193, 229] width 59 height 29
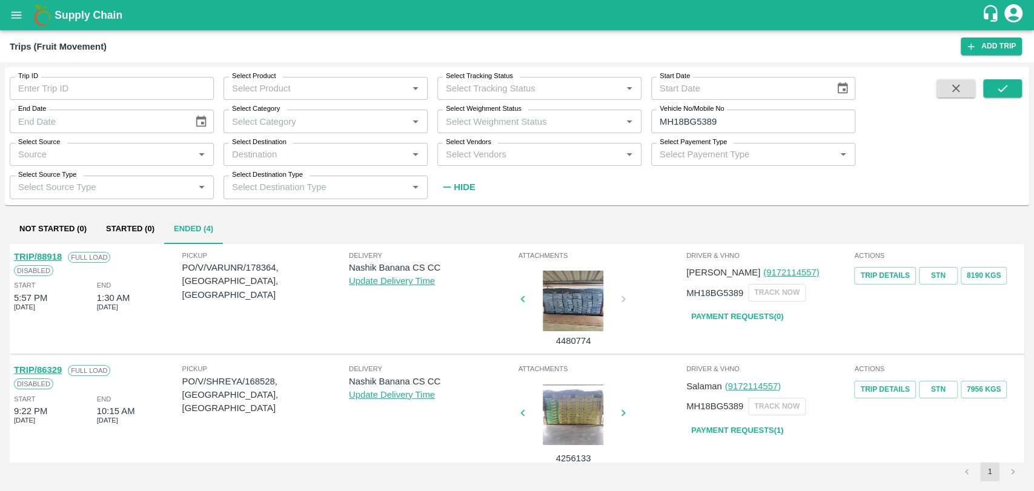
click at [55, 257] on link "TRIP/88918" at bounding box center [38, 257] width 48 height 10
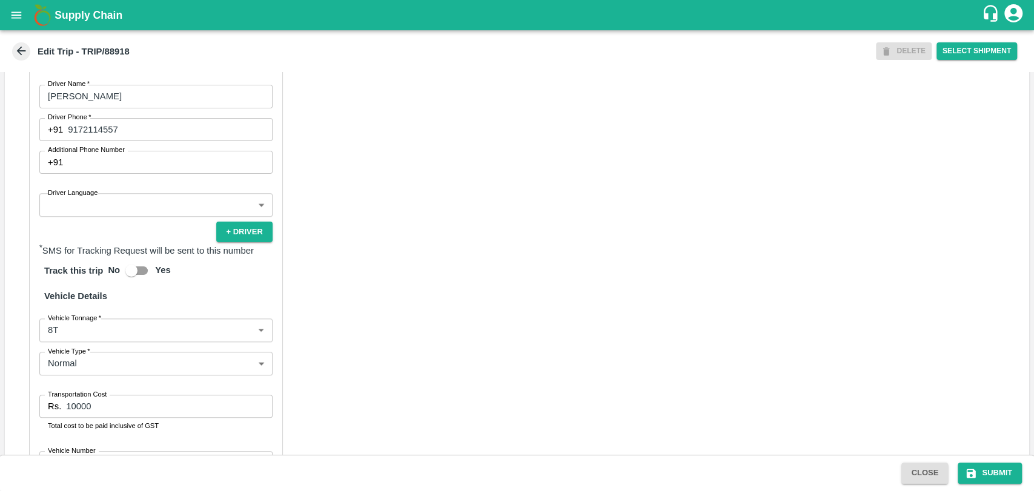
scroll to position [775, 0]
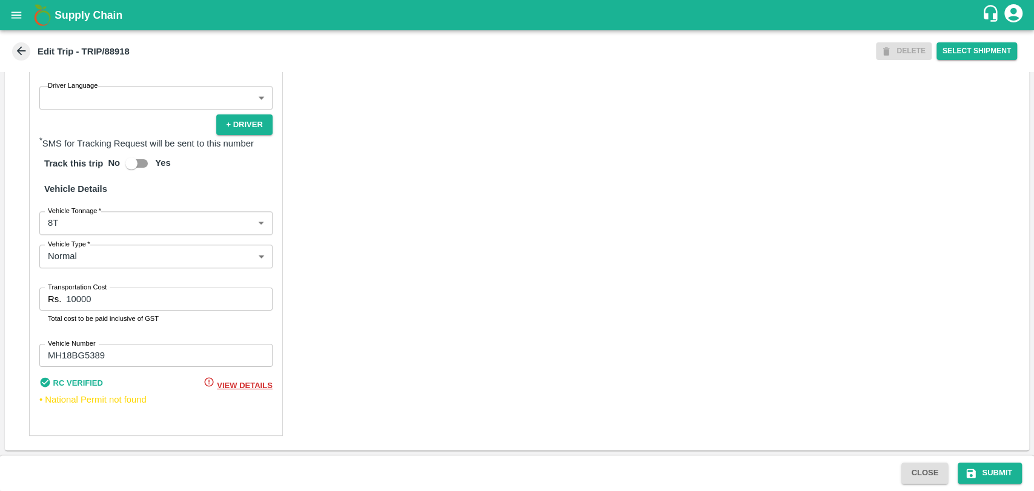
click at [55, 219] on body "Supply Chain Edit Trip - TRIP/88918 DELETE Select Shipment Trip Details Trip Ty…" at bounding box center [517, 245] width 1034 height 491
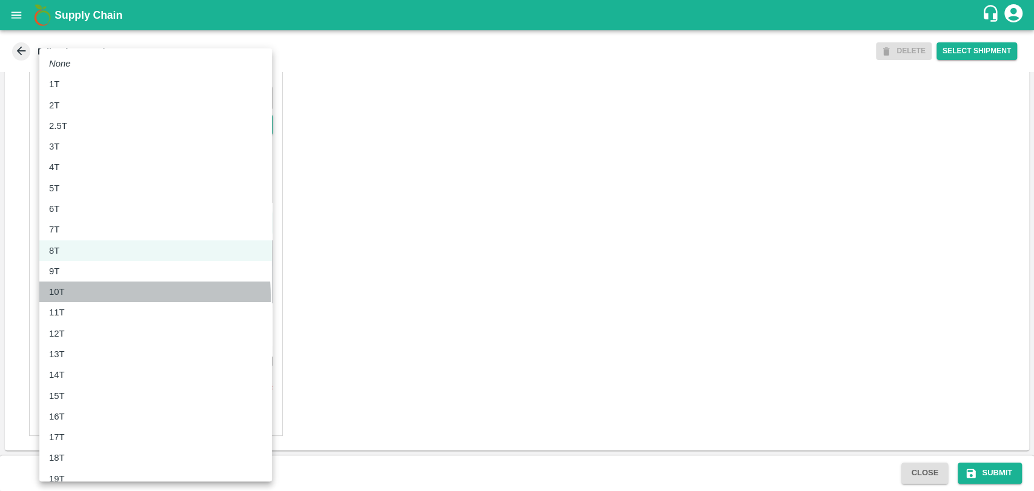
click at [65, 297] on div "10T" at bounding box center [60, 291] width 22 height 13
type input "10000"
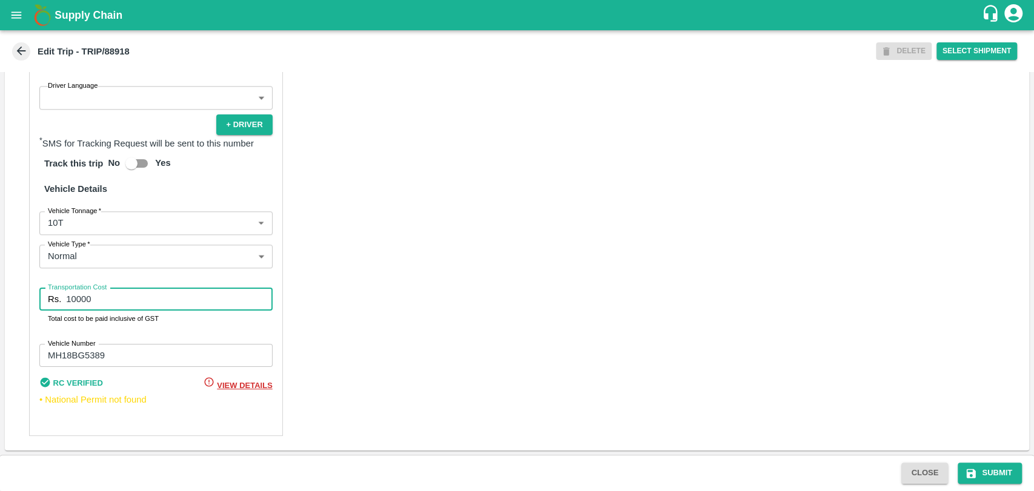
click at [78, 299] on input "10000" at bounding box center [169, 299] width 206 height 23
type input "18000"
click at [977, 471] on button "Submit" at bounding box center [989, 473] width 64 height 21
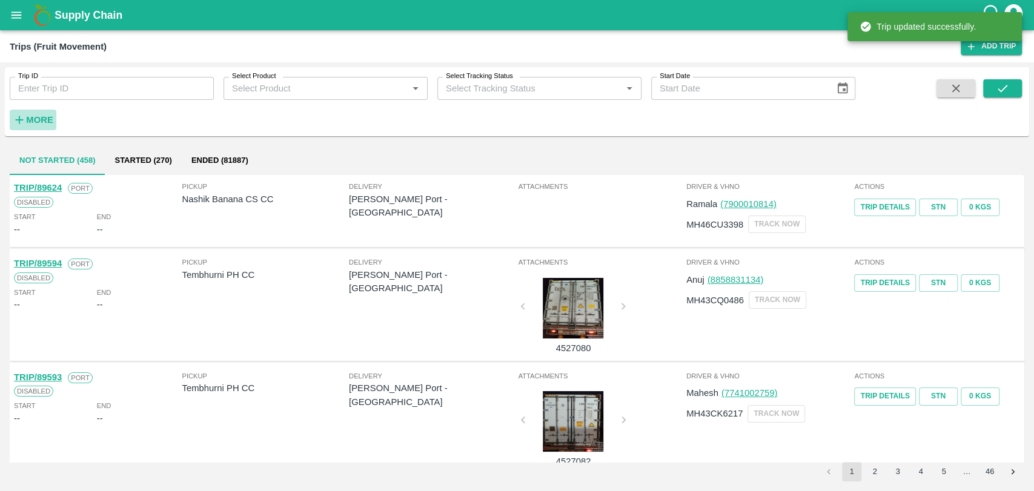
click at [32, 121] on strong "More" at bounding box center [39, 120] width 27 height 10
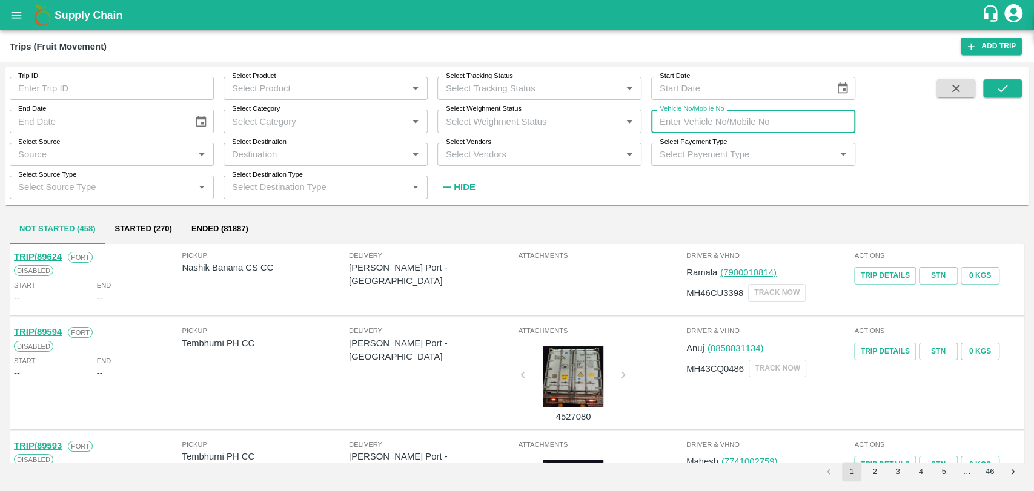
click at [708, 122] on input "Vehicle No/Mobile No" at bounding box center [753, 121] width 204 height 23
paste input "MH19CY2490"
type input "MH19CY2490"
click at [976, 94] on span at bounding box center [955, 138] width 48 height 118
click at [986, 91] on button "submit" at bounding box center [1002, 88] width 39 height 18
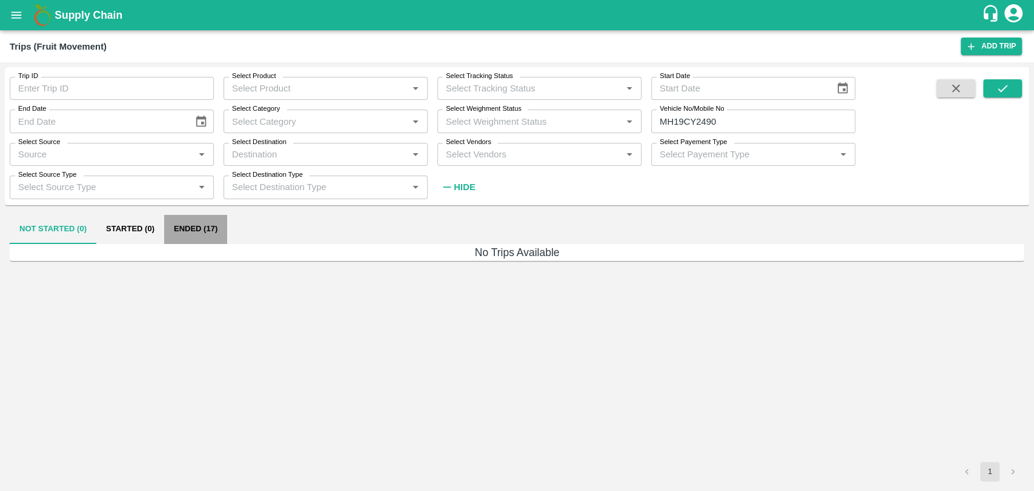
click at [184, 232] on button "Ended (17)" at bounding box center [195, 229] width 63 height 29
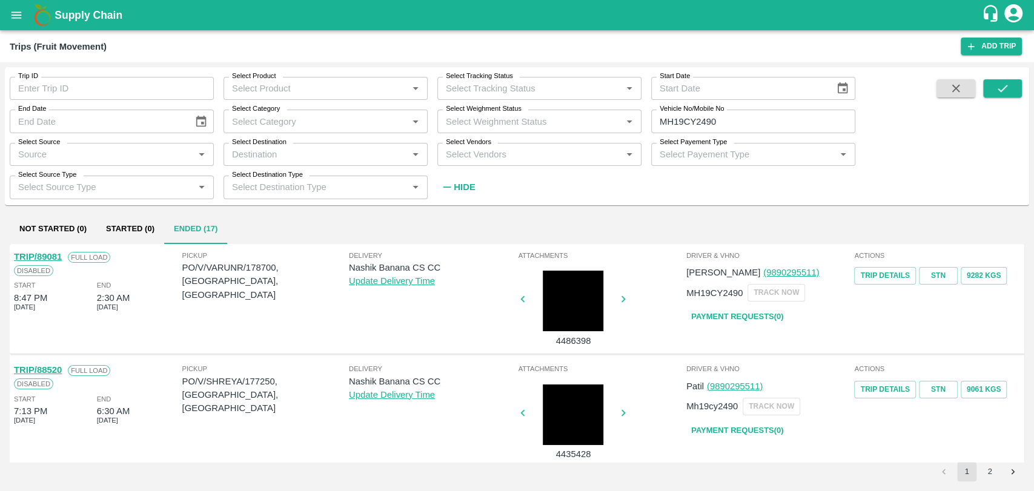
click at [164, 215] on button "Ended (17)" at bounding box center [195, 229] width 63 height 29
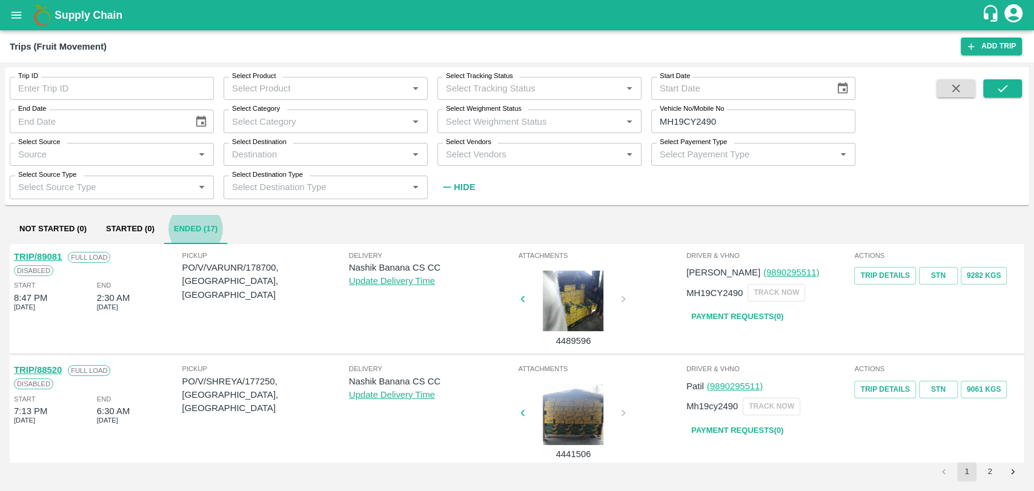
click at [58, 371] on link "TRIP/88520" at bounding box center [38, 370] width 48 height 10
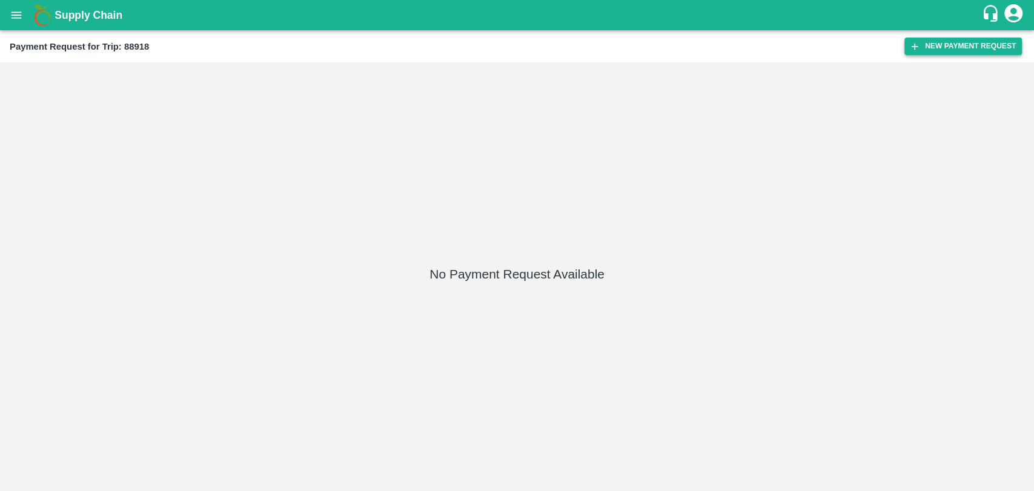
click at [940, 44] on button "New Payment Request" at bounding box center [962, 47] width 117 height 18
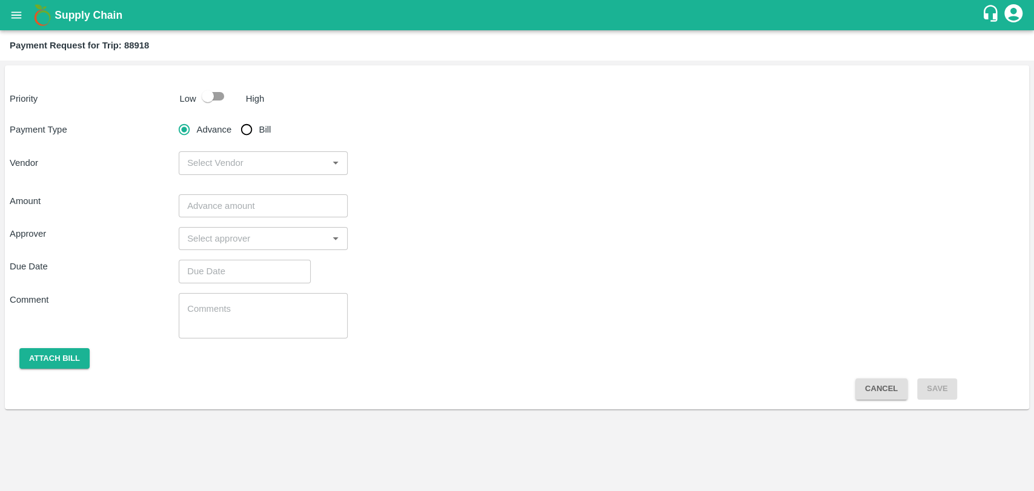
click at [232, 105] on div at bounding box center [218, 96] width 45 height 23
click at [218, 102] on input "checkbox" at bounding box center [207, 96] width 69 height 23
checkbox input "true"
click at [241, 132] on input "Bill" at bounding box center [246, 129] width 24 height 24
radio input "true"
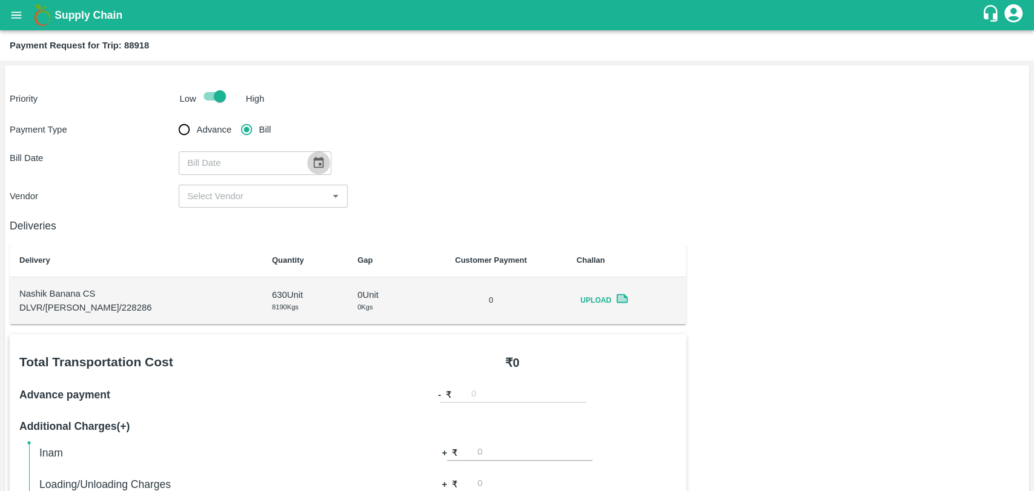
click at [309, 156] on button "Choose date" at bounding box center [318, 162] width 23 height 23
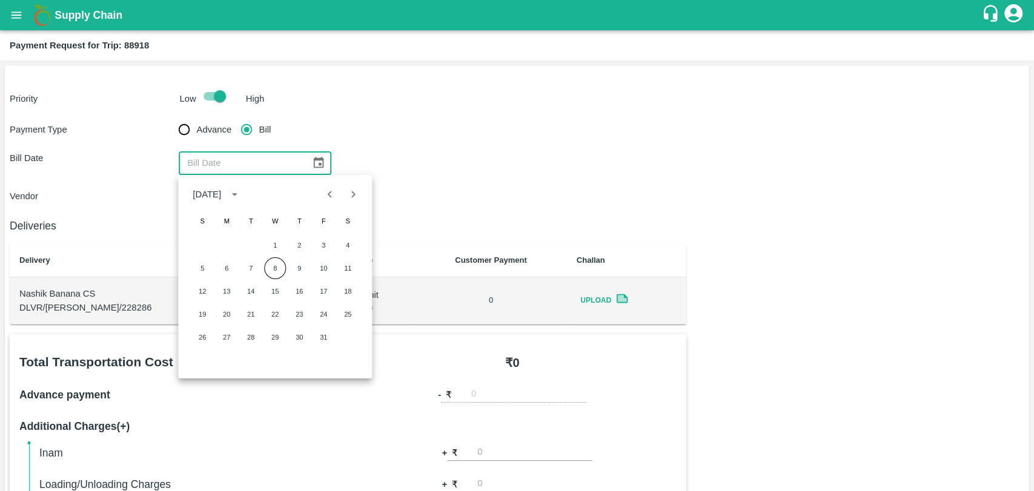
click at [324, 200] on icon "Previous month" at bounding box center [329, 194] width 13 height 13
drag, startPoint x: 223, startPoint y: 297, endPoint x: 307, endPoint y: 314, distance: 85.9
click at [307, 314] on div "1 2 3 4 5 6 7 8 9 10 11 12 13 14 15 16 17 18 19 20 21 22 23 24 25 26 27 28 29 30" at bounding box center [275, 291] width 194 height 116
click at [307, 314] on button "25" at bounding box center [299, 314] width 22 height 22
type input "25/09/2025"
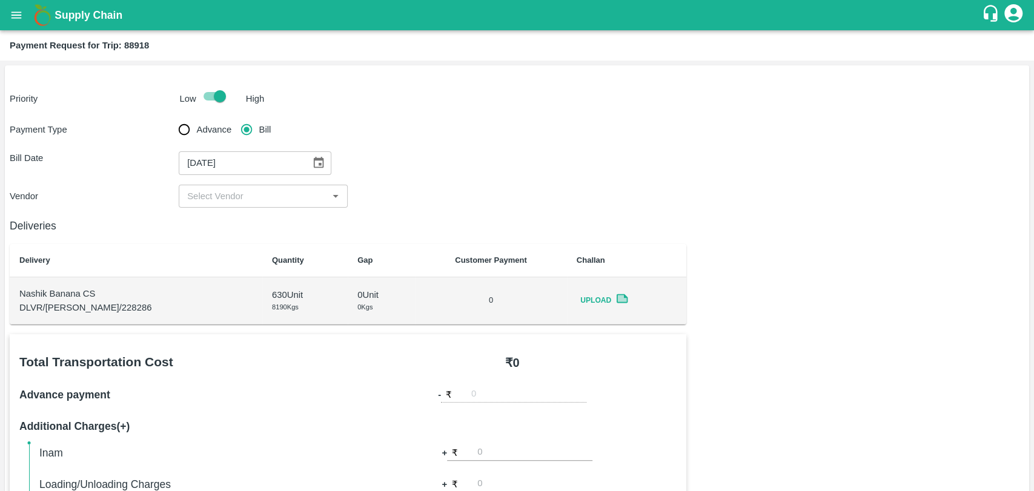
click at [226, 195] on input "input" at bounding box center [253, 196] width 142 height 16
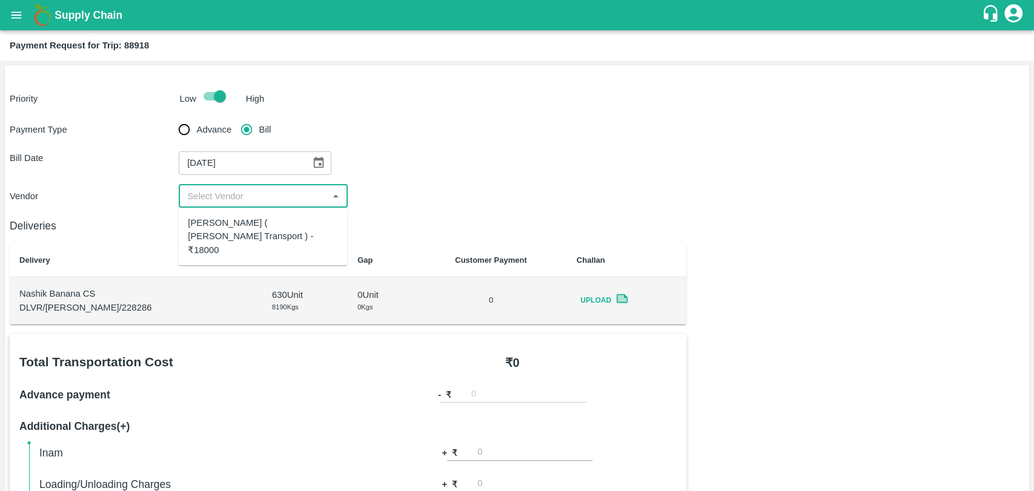
click at [231, 215] on div "[PERSON_NAME] ( [PERSON_NAME] Transport ) - ₹18000" at bounding box center [262, 237] width 169 height 48
type input "[PERSON_NAME] ( [PERSON_NAME] Transport ) - ₹18000"
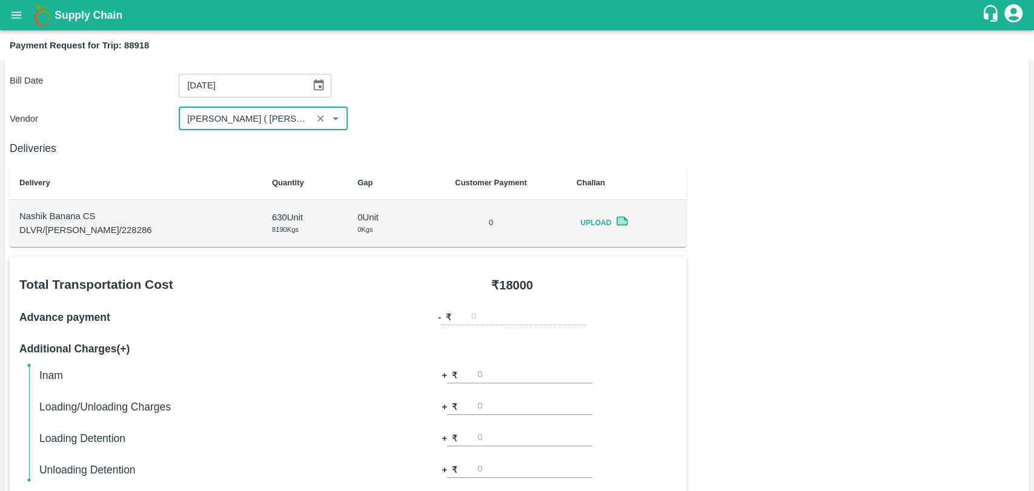
scroll to position [202, 0]
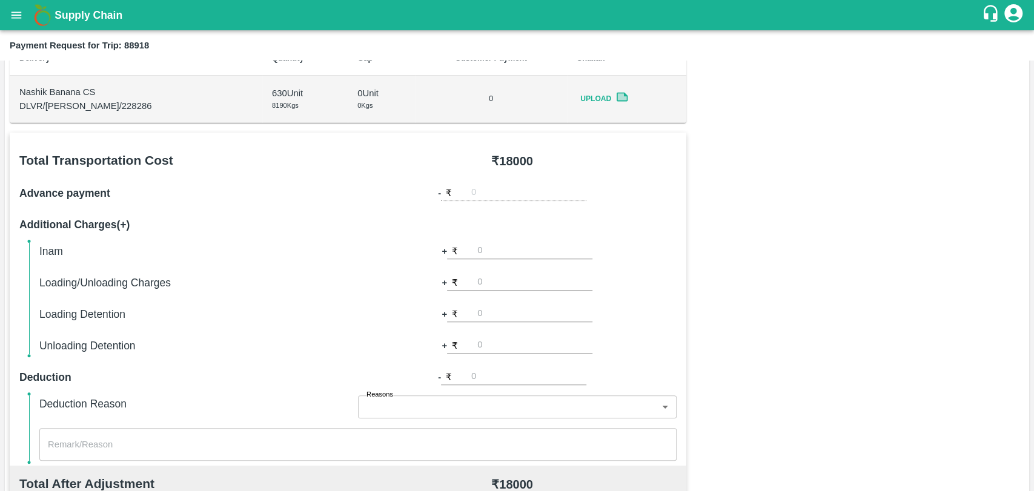
click at [494, 314] on input "number" at bounding box center [534, 314] width 115 height 16
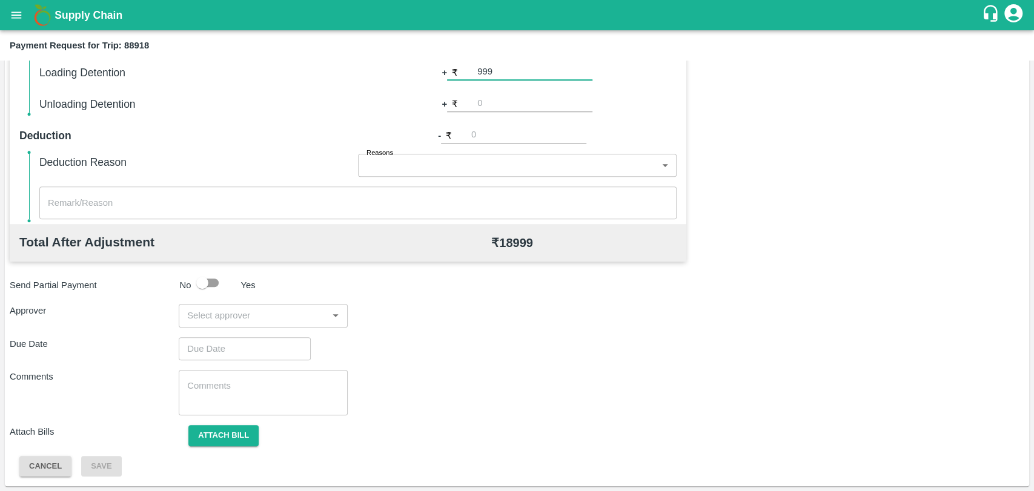
scroll to position [376, 0]
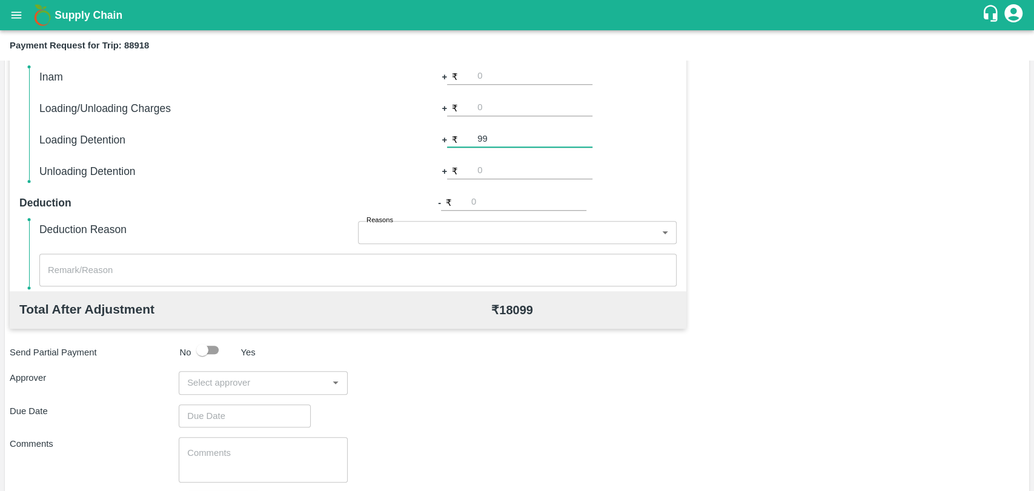
type input "9"
type input "1000"
click at [214, 380] on input "input" at bounding box center [253, 383] width 142 height 16
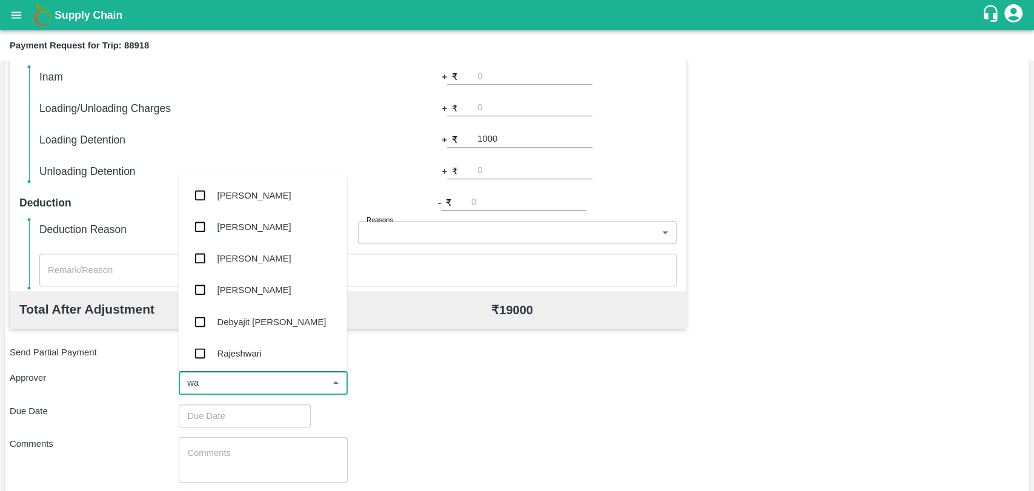
type input "wag"
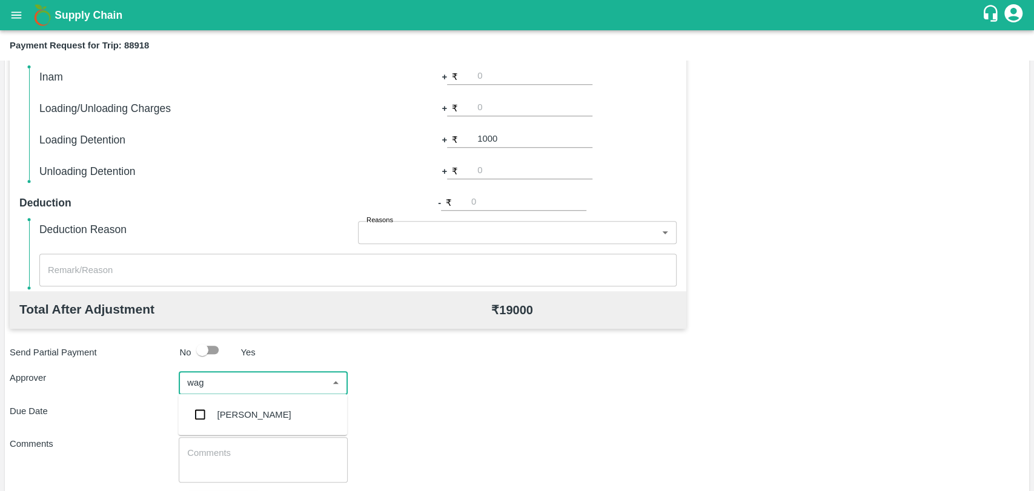
click at [212, 411] on input "checkbox" at bounding box center [200, 415] width 24 height 24
type input "DD/MM/YYYY hh:mm aa"
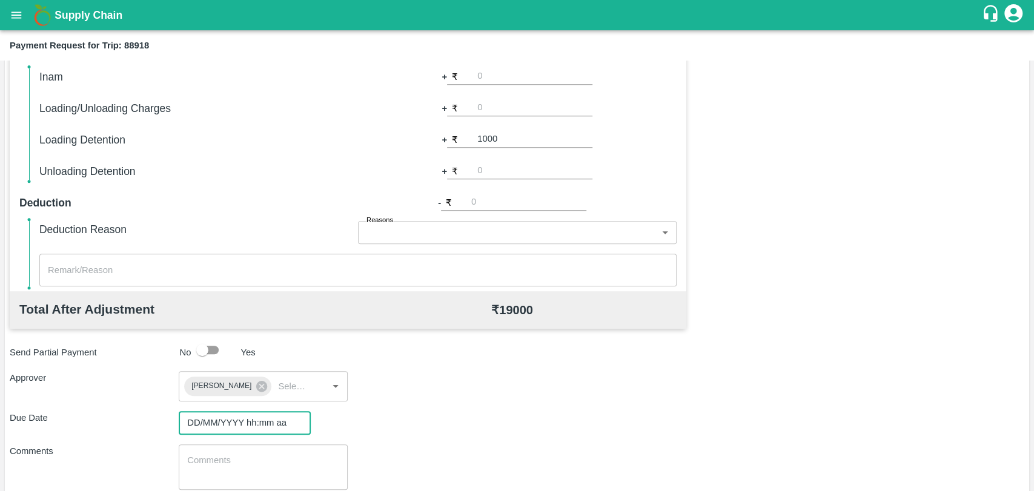
click at [212, 414] on input "DD/MM/YYYY hh:mm aa" at bounding box center [241, 422] width 124 height 23
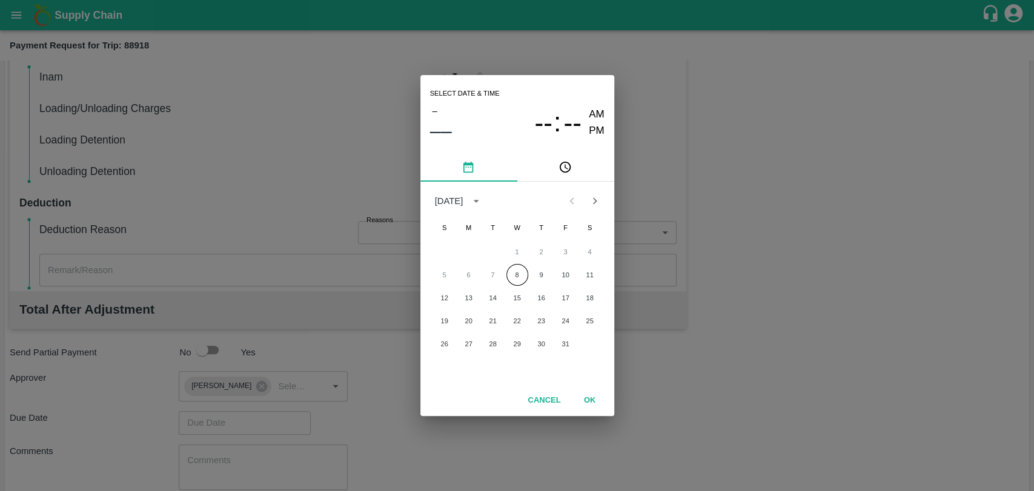
click at [504, 277] on div "5 6 7 8 9 10 11" at bounding box center [517, 275] width 194 height 22
click at [516, 268] on button "8" at bounding box center [517, 275] width 22 height 22
type input "08/10/2025 12:00 AM"
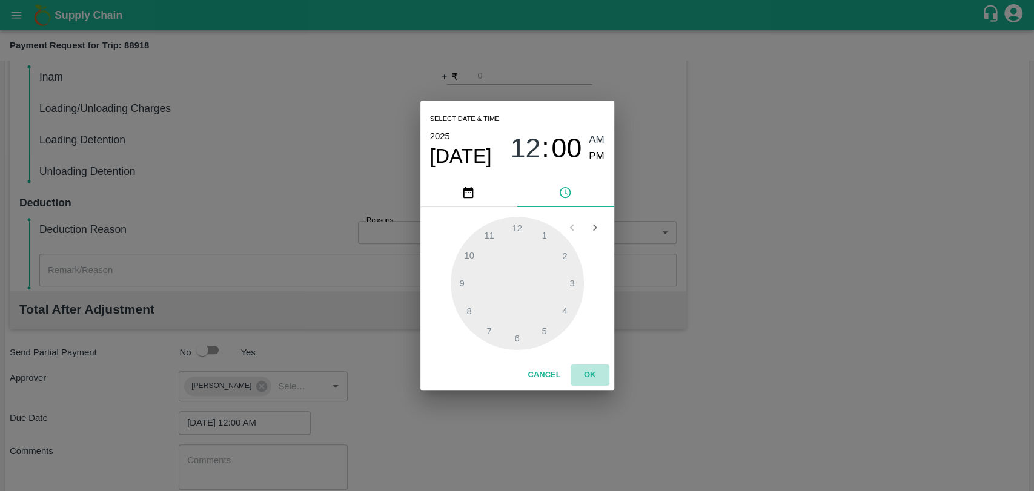
click at [586, 365] on button "OK" at bounding box center [589, 375] width 39 height 21
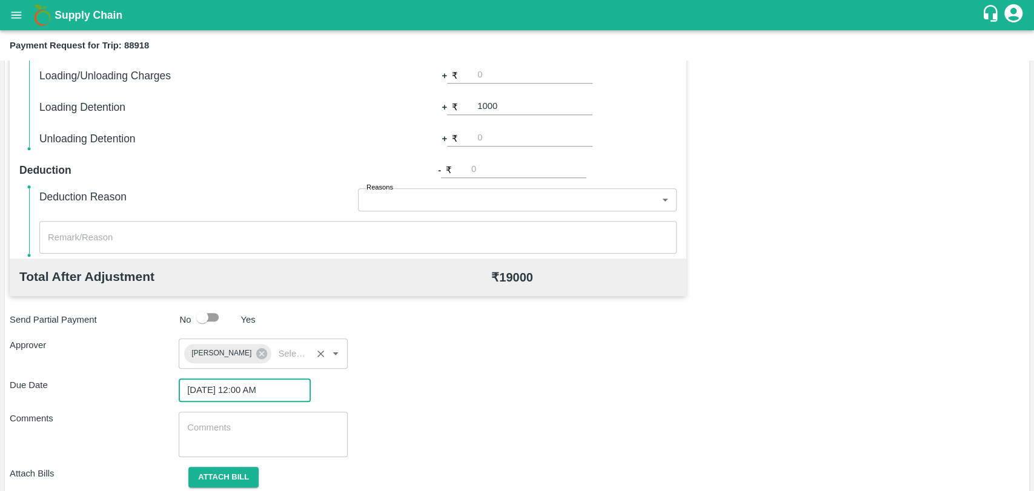
scroll to position [451, 0]
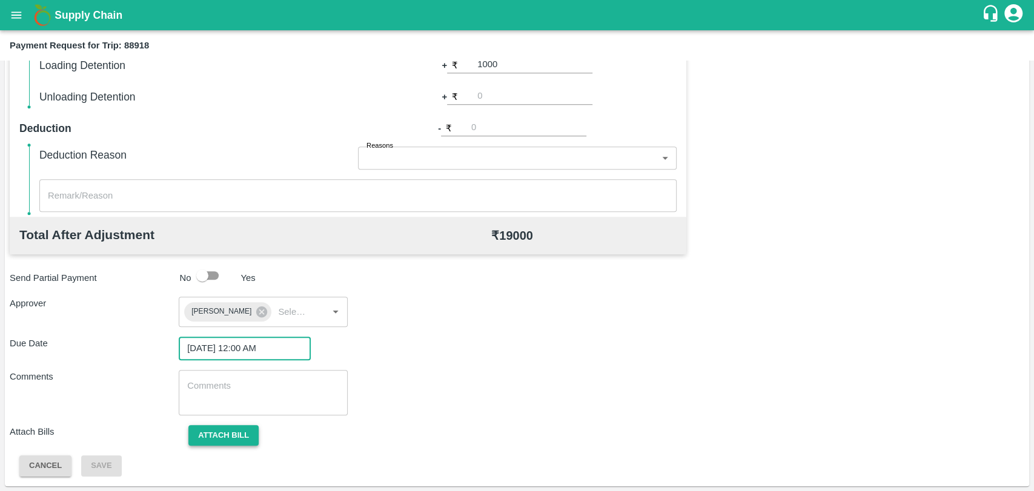
click at [242, 440] on button "Attach bill" at bounding box center [223, 435] width 70 height 21
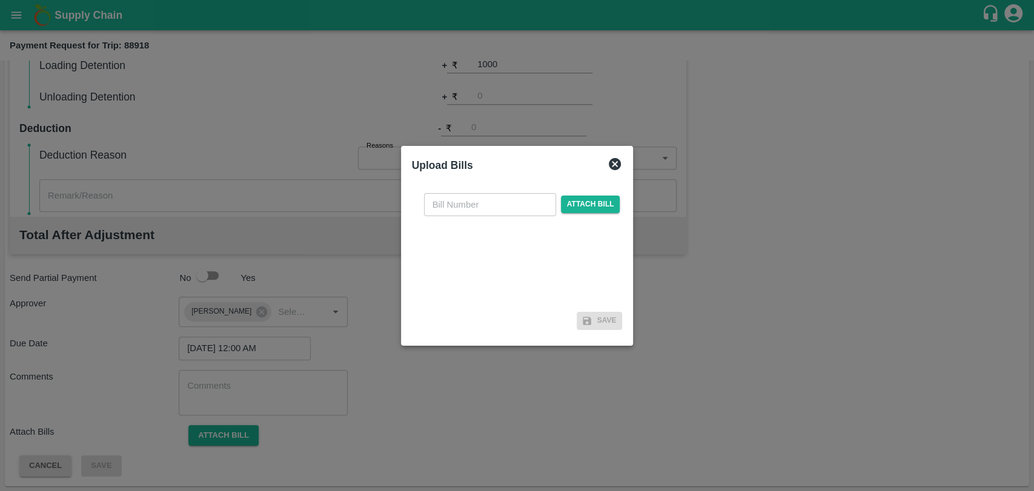
click at [480, 200] on input "text" at bounding box center [490, 204] width 132 height 23
type input "4054"
click at [572, 207] on span "Attach bill" at bounding box center [590, 205] width 59 height 18
click at [0, 0] on input "Attach bill" at bounding box center [0, 0] width 0 height 0
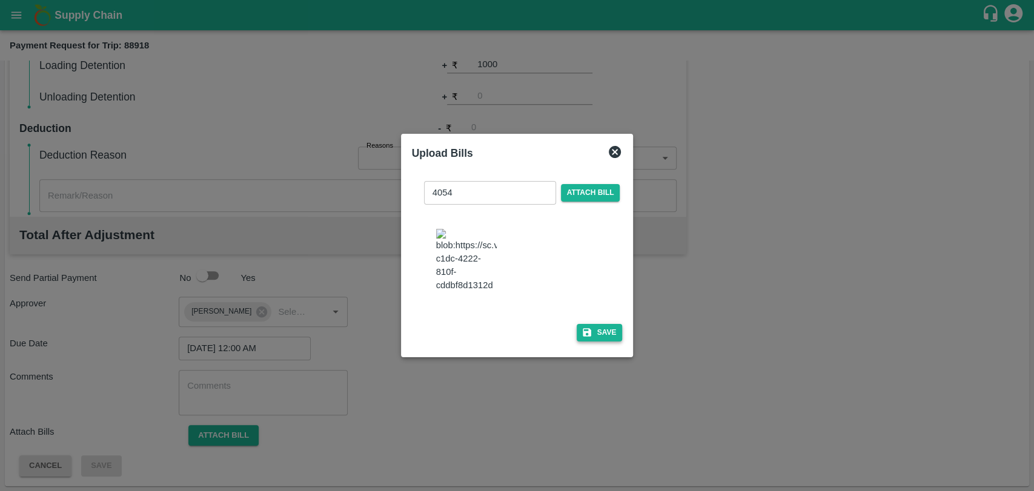
click at [586, 328] on icon "button" at bounding box center [587, 332] width 8 height 8
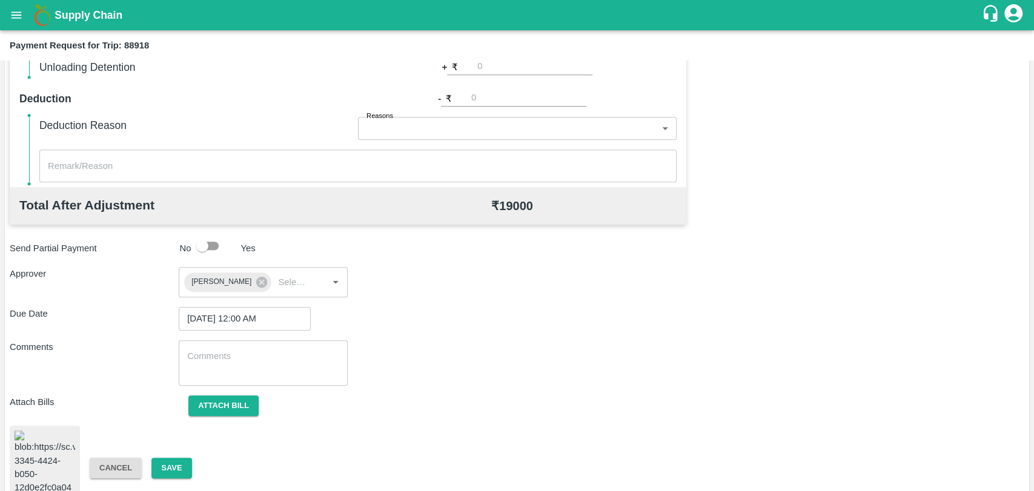
scroll to position [506, 0]
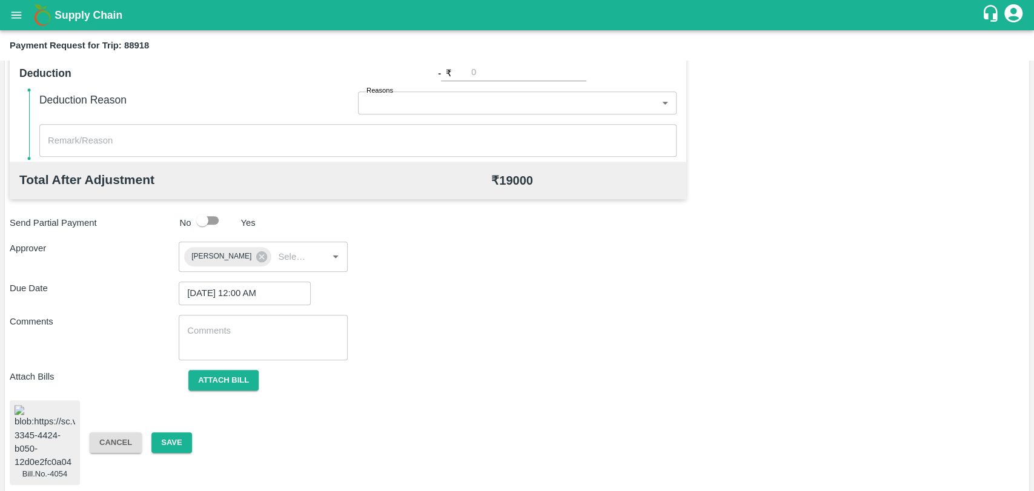
click at [192, 437] on div "Cancel Save" at bounding box center [164, 442] width 169 height 21
click at [179, 437] on button "Save" at bounding box center [171, 442] width 40 height 21
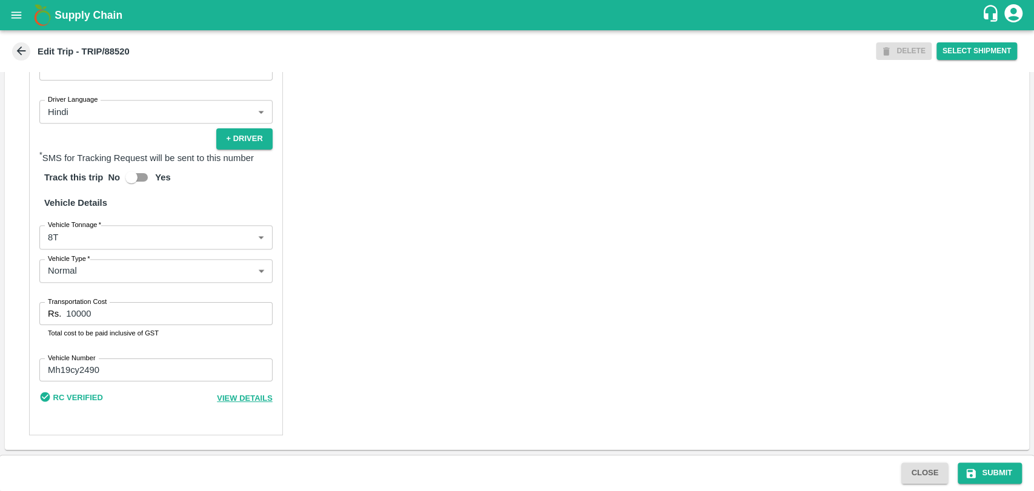
scroll to position [773, 0]
click at [81, 237] on body "Supply Chain Edit Trip - TRIP/88520 DELETE Select Shipment Trip Details Trip Ty…" at bounding box center [517, 245] width 1034 height 491
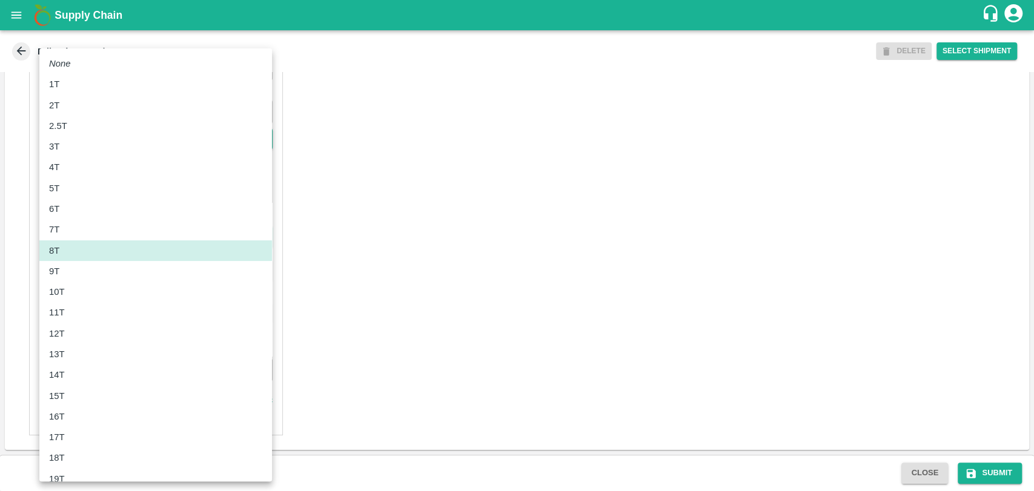
click at [74, 286] on div "10T" at bounding box center [155, 291] width 213 height 13
type input "10000"
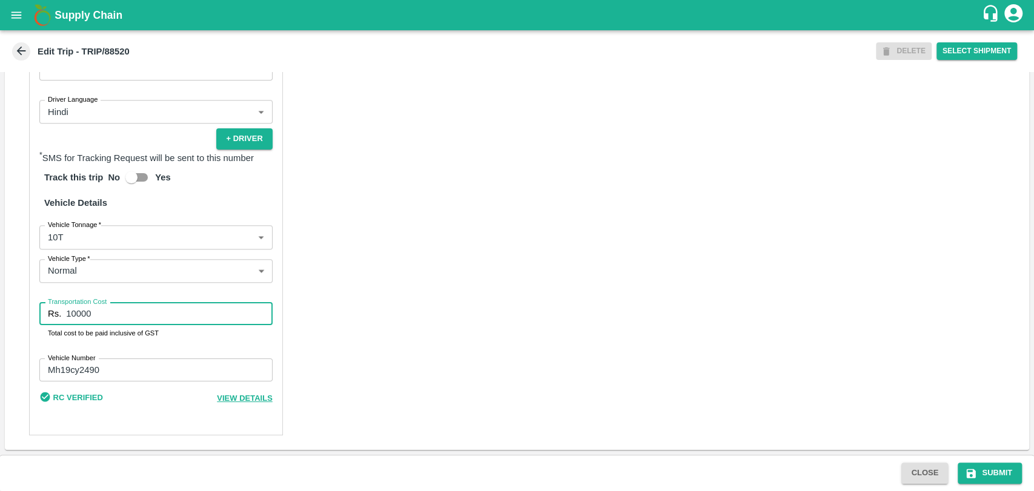
drag, startPoint x: 96, startPoint y: 314, endPoint x: 69, endPoint y: 311, distance: 27.4
click at [69, 311] on input "10000" at bounding box center [169, 313] width 206 height 23
type input "18000"
click at [983, 471] on button "Submit" at bounding box center [989, 473] width 64 height 21
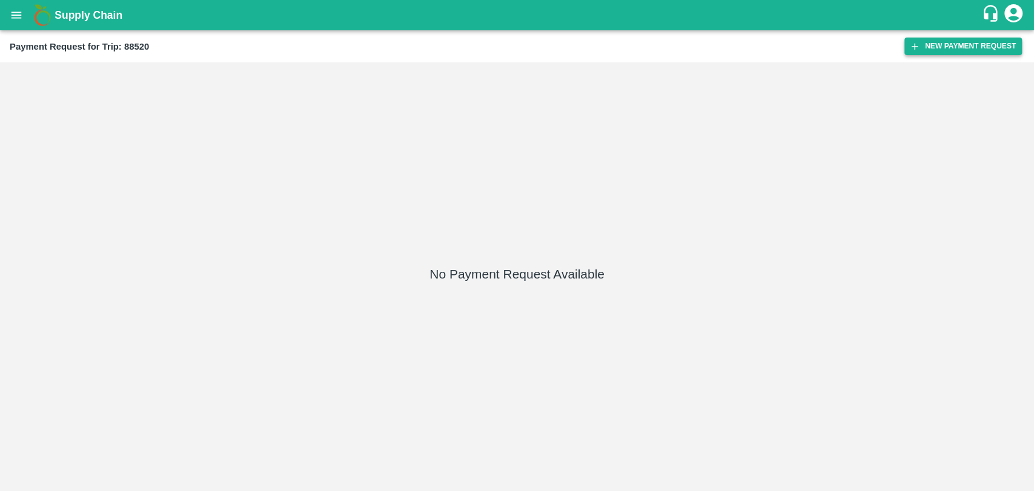
click at [939, 40] on button "New Payment Request" at bounding box center [962, 47] width 117 height 18
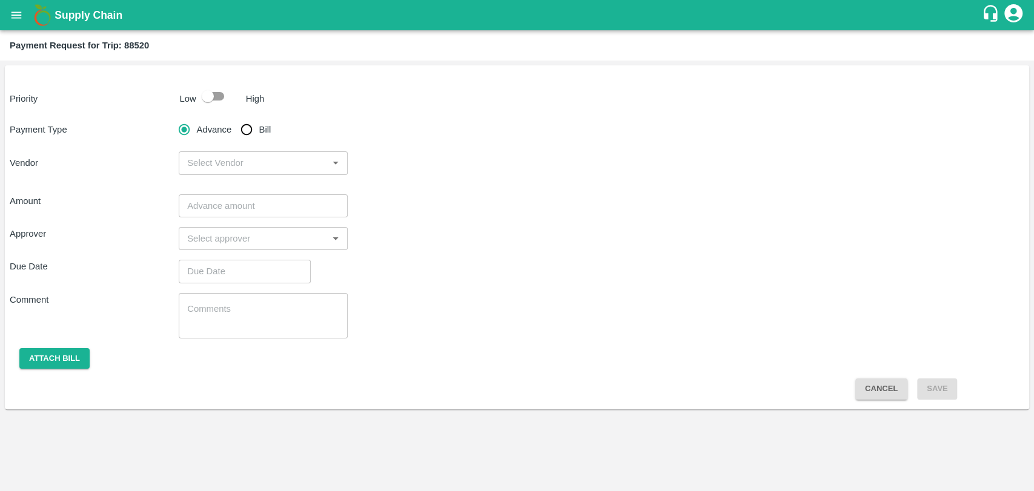
click at [224, 89] on input "checkbox" at bounding box center [207, 96] width 69 height 23
checkbox input "true"
click at [251, 125] on input "Bill" at bounding box center [246, 129] width 24 height 24
radio input "true"
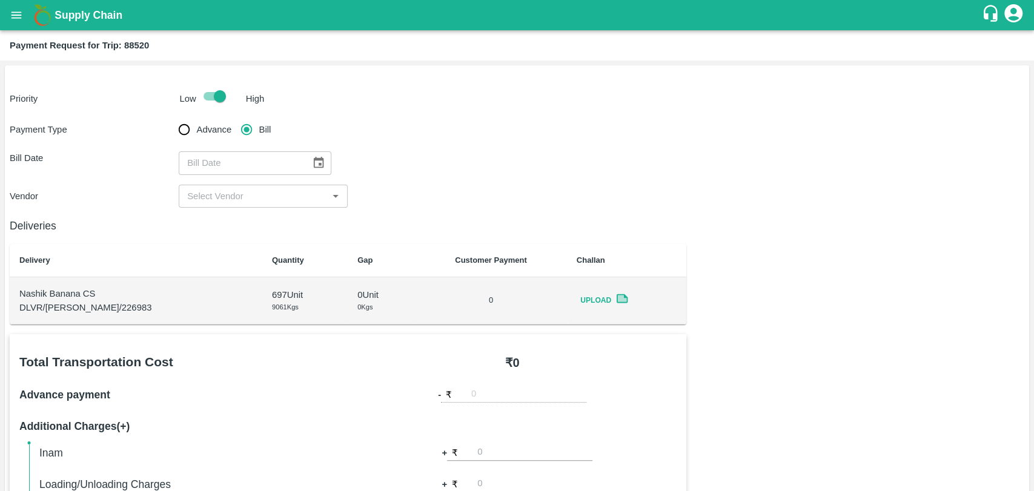
click at [307, 163] on button "Choose date" at bounding box center [318, 162] width 23 height 23
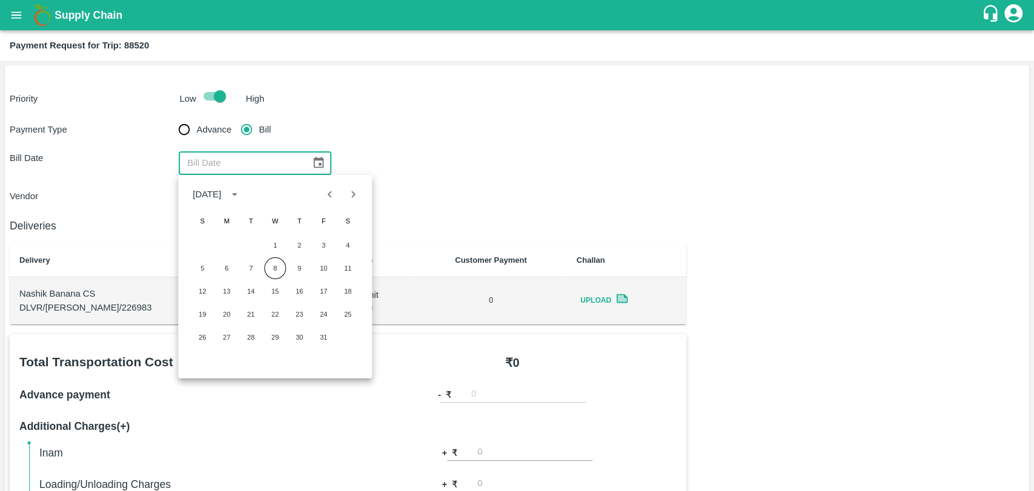
click at [329, 199] on icon "Previous month" at bounding box center [329, 194] width 13 height 13
click at [292, 292] on button "18" at bounding box center [299, 291] width 22 height 22
type input "[DATE]"
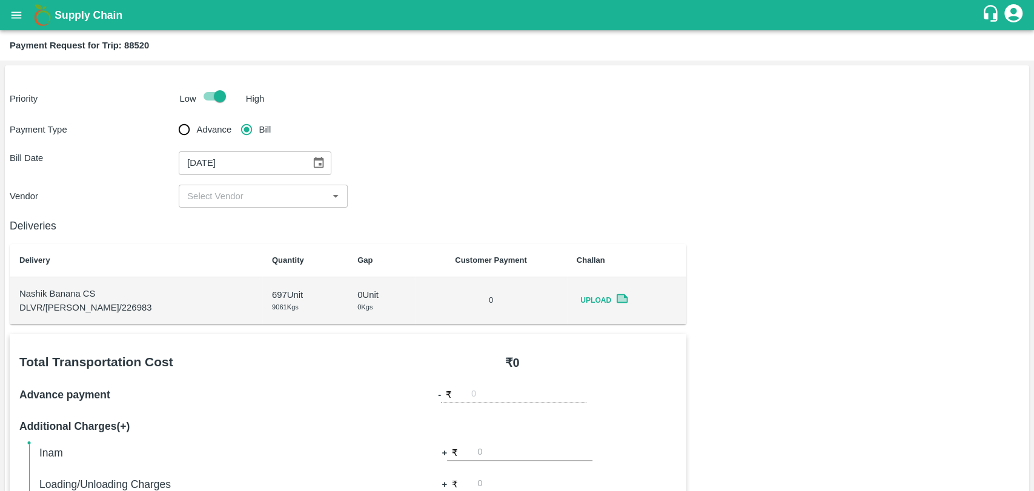
click at [231, 185] on div "​" at bounding box center [263, 196] width 169 height 23
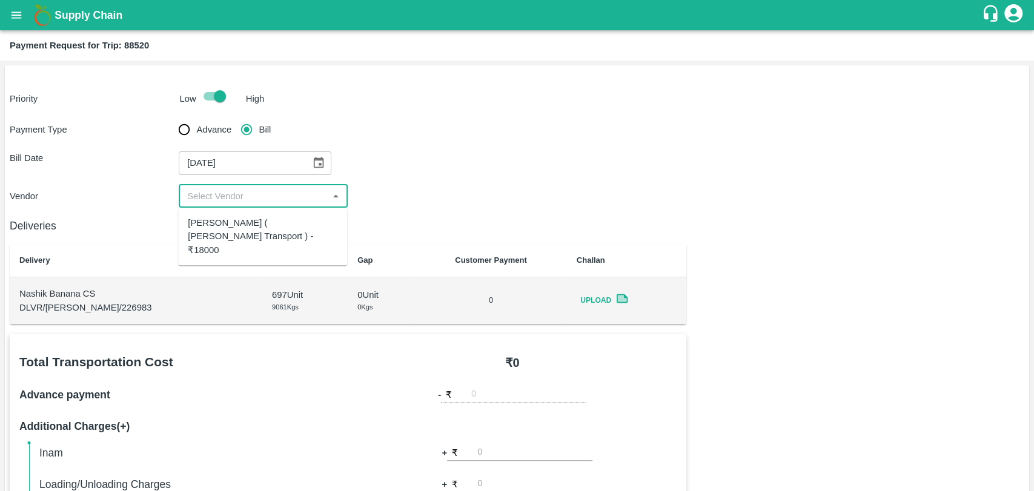
click at [228, 200] on input "input" at bounding box center [253, 196] width 142 height 16
click at [225, 194] on input "input" at bounding box center [253, 196] width 142 height 16
click at [225, 225] on div "Nitin Rasal ( Bhairavnath Transport ) - ₹18000" at bounding box center [263, 236] width 150 height 41
type input "Nitin Rasal ( Bhairavnath Transport ) - ₹18000"
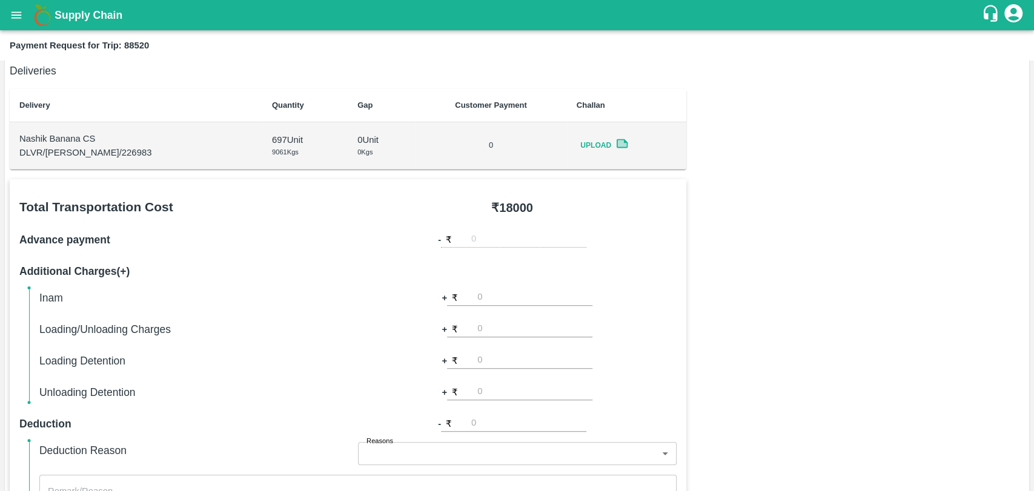
scroll to position [336, 0]
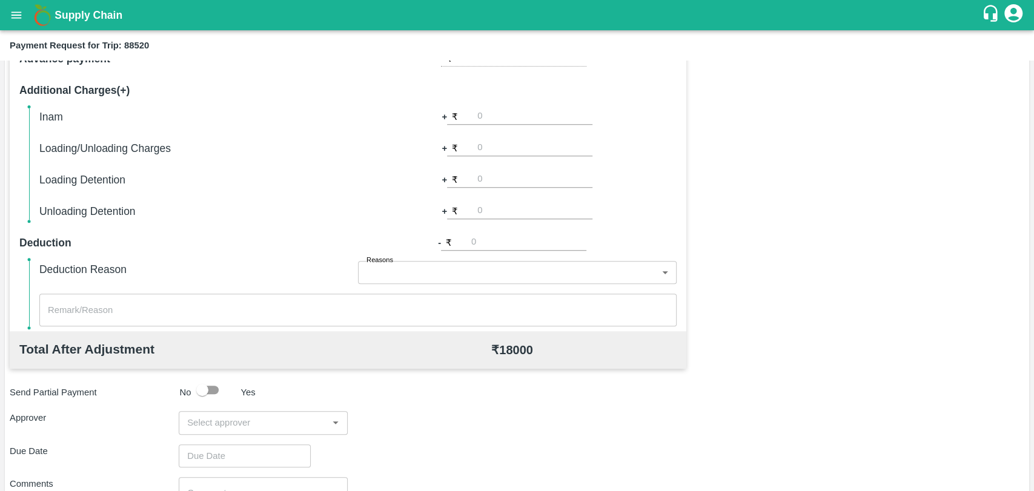
click at [489, 140] on input "number" at bounding box center [534, 148] width 115 height 16
type input "500"
type input "1000"
click at [230, 415] on input "input" at bounding box center [253, 423] width 142 height 16
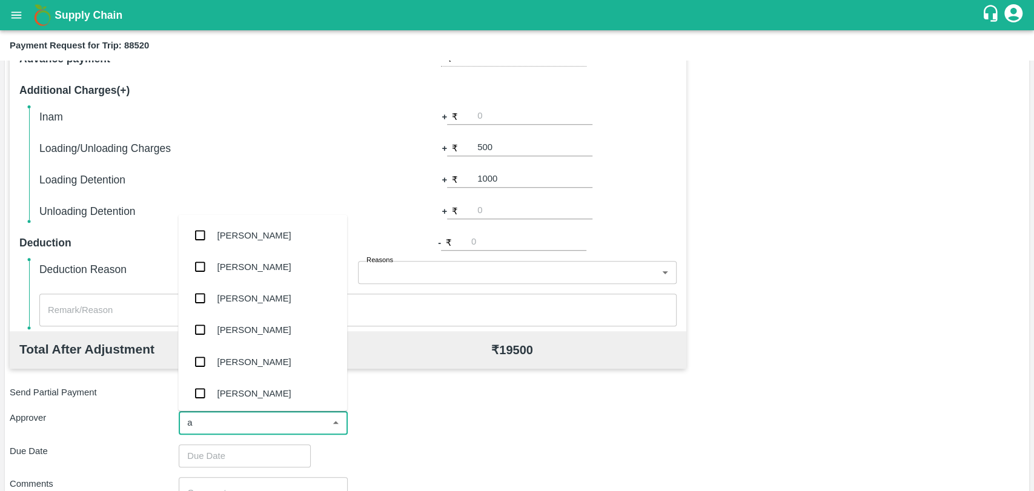
type input "ag"
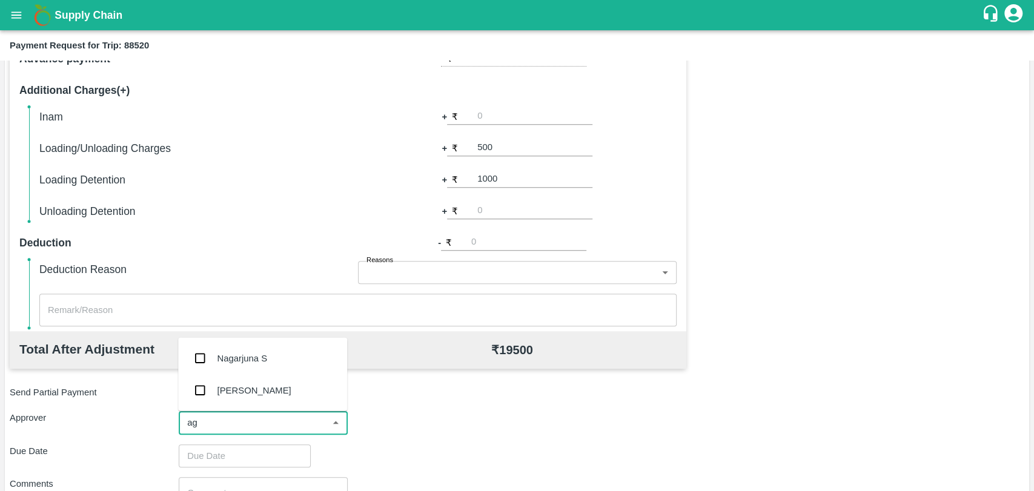
click at [231, 392] on div "Prasad Waghade" at bounding box center [254, 389] width 74 height 13
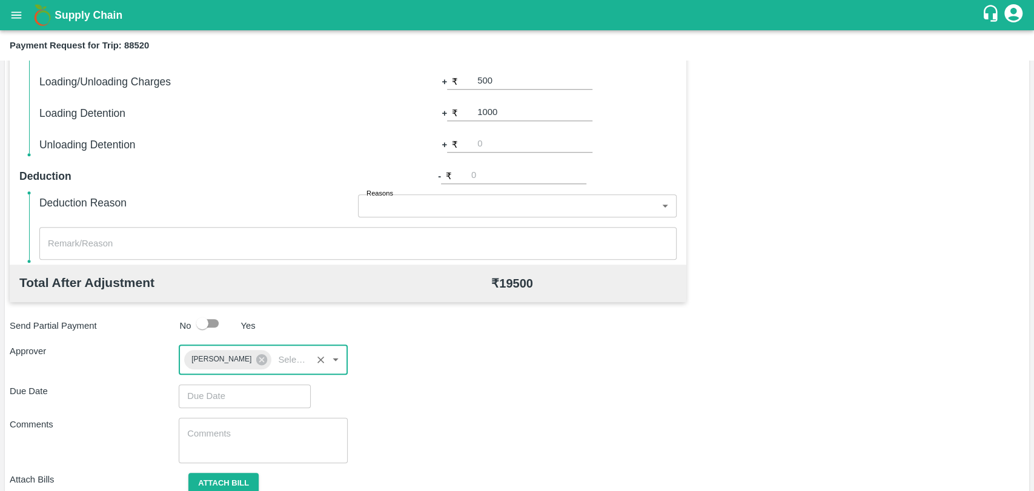
scroll to position [451, 0]
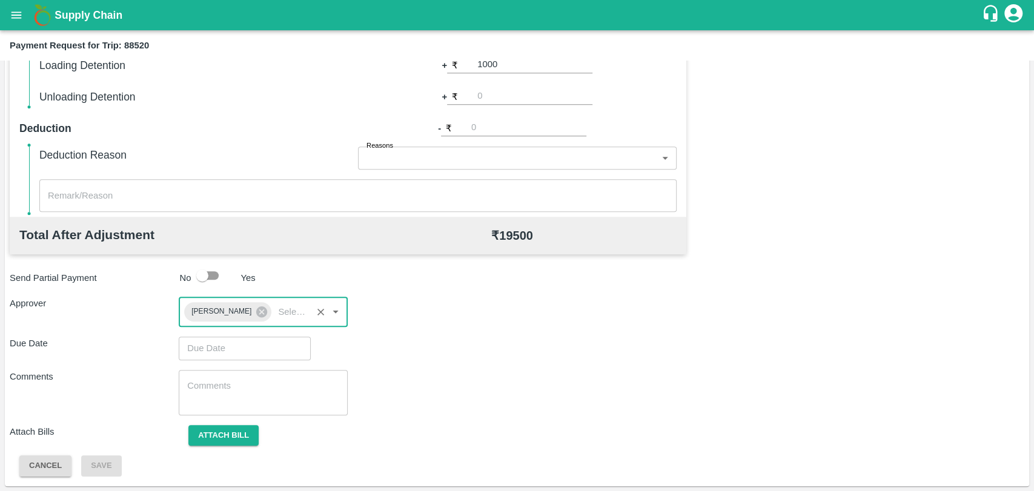
type input "DD/MM/YYYY hh:mm aa"
click at [217, 343] on input "DD/MM/YYYY hh:mm aa" at bounding box center [241, 348] width 124 height 23
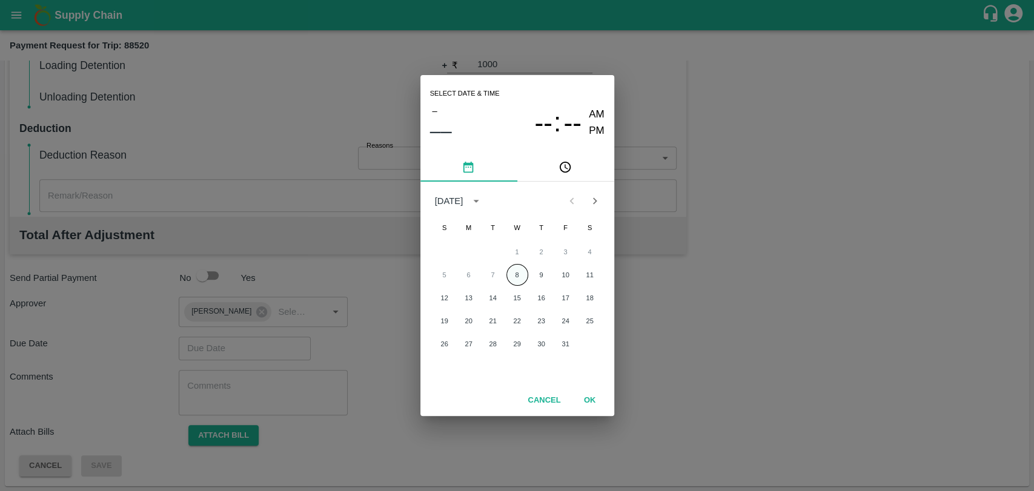
click at [520, 271] on button "8" at bounding box center [517, 275] width 22 height 22
type input "08/10/2025 12:00 AM"
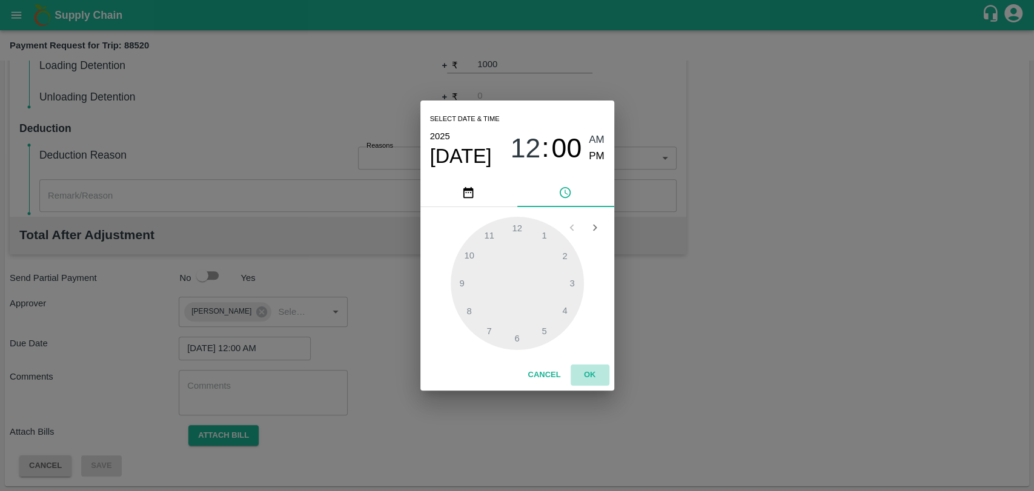
click at [583, 374] on button "OK" at bounding box center [589, 375] width 39 height 21
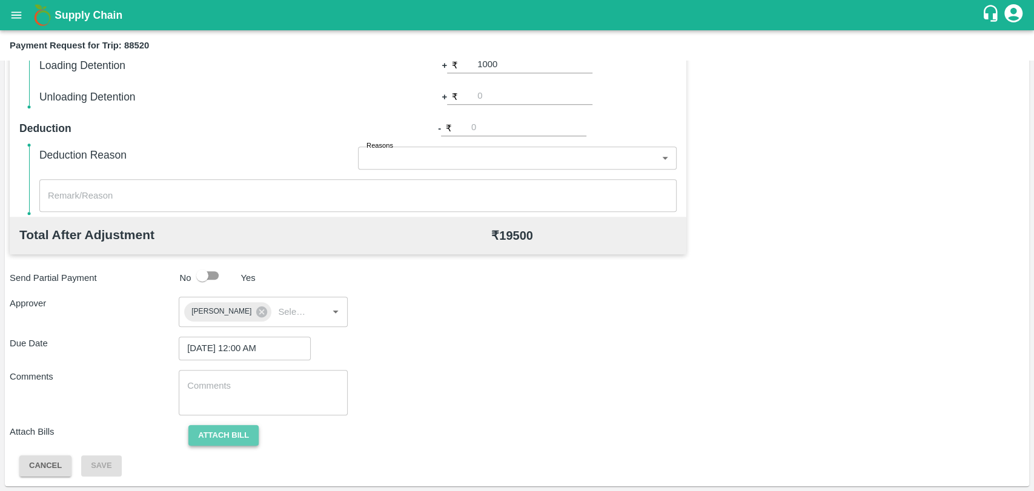
click at [227, 432] on button "Attach bill" at bounding box center [223, 435] width 70 height 21
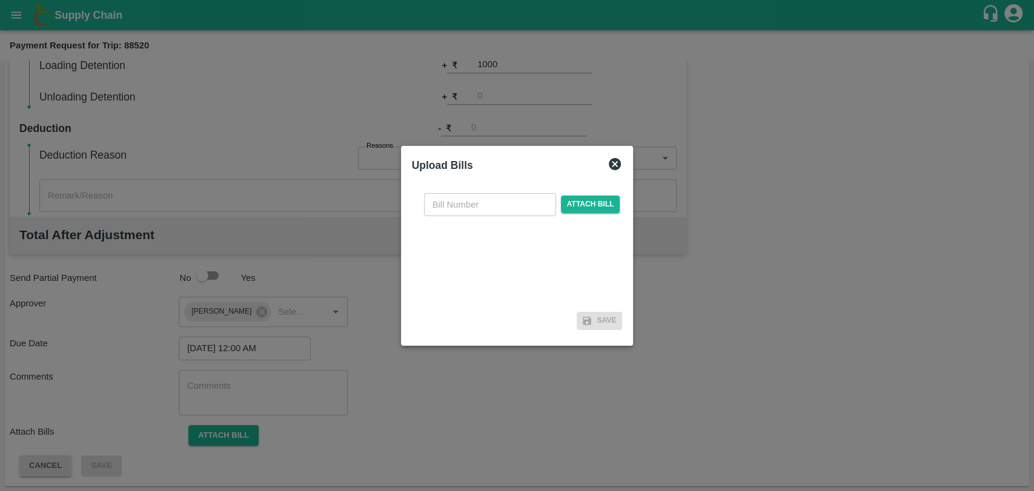
click at [482, 200] on input "text" at bounding box center [490, 204] width 132 height 23
click at [474, 196] on input "text" at bounding box center [490, 204] width 132 height 23
type input "4025"
click at [573, 202] on span "Attach bill" at bounding box center [590, 205] width 59 height 18
click at [0, 0] on input "Attach bill" at bounding box center [0, 0] width 0 height 0
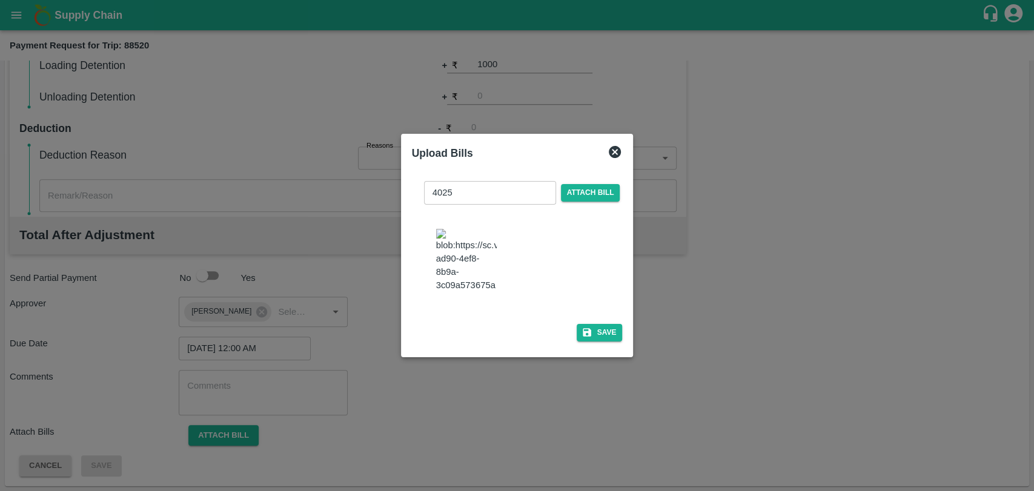
click at [611, 341] on div "4025 ​ Attach bill Save" at bounding box center [517, 258] width 211 height 175
click at [607, 326] on button "Save" at bounding box center [600, 333] width 46 height 18
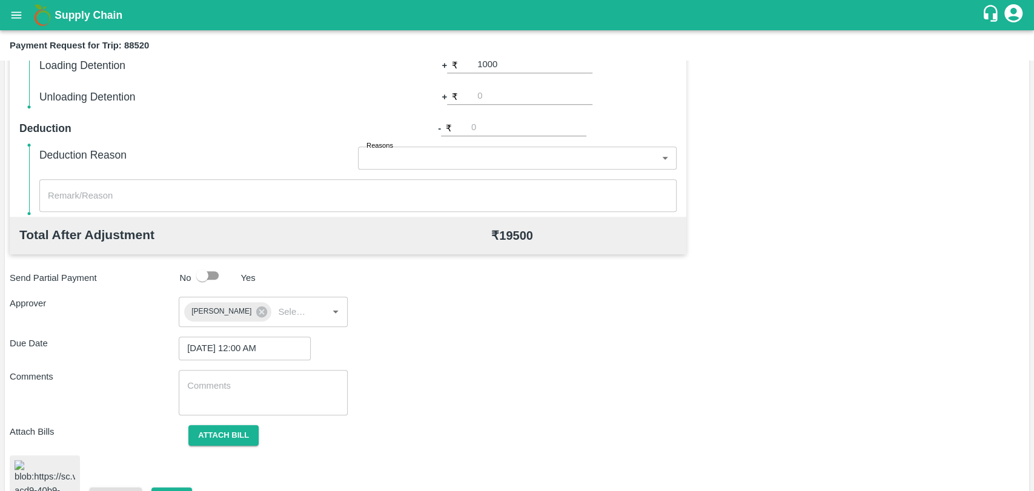
scroll to position [505, 0]
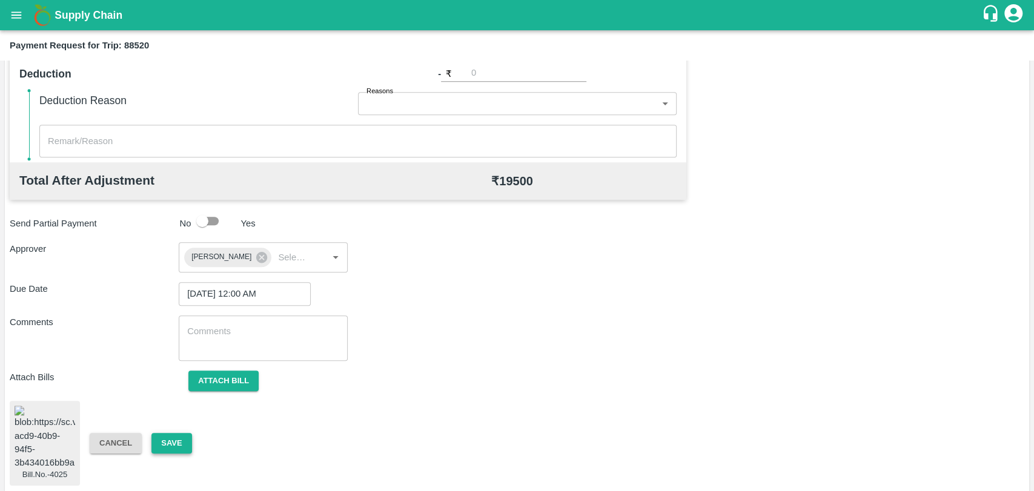
click at [177, 434] on button "Save" at bounding box center [171, 443] width 40 height 21
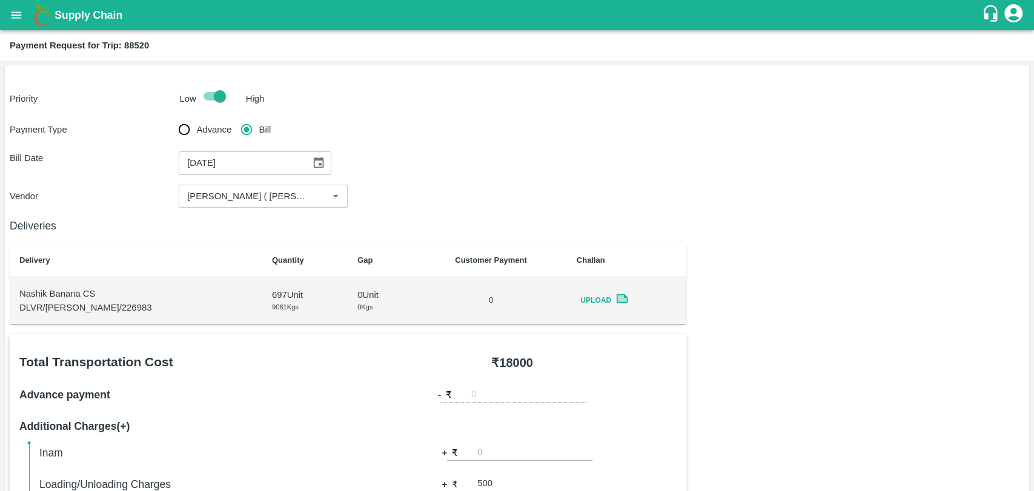
scroll to position [336, 0]
